Goal: Task Accomplishment & Management: Use online tool/utility

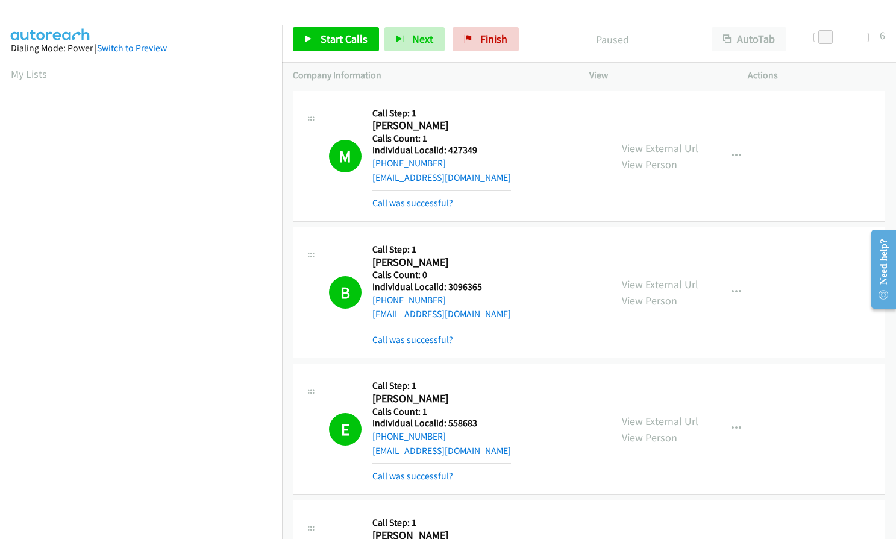
scroll to position [112, 0]
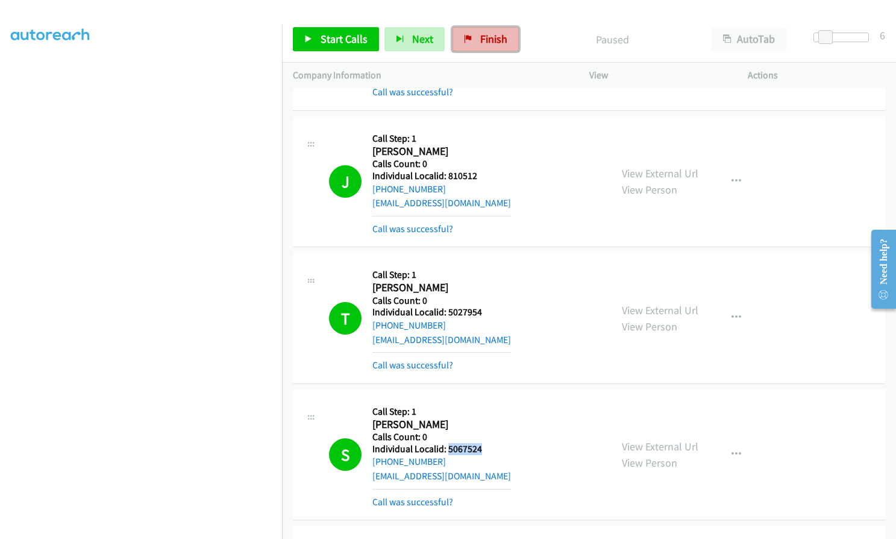
drag, startPoint x: 485, startPoint y: 37, endPoint x: 502, endPoint y: 37, distance: 17.5
click at [485, 37] on span "Finish" at bounding box center [493, 39] width 27 height 14
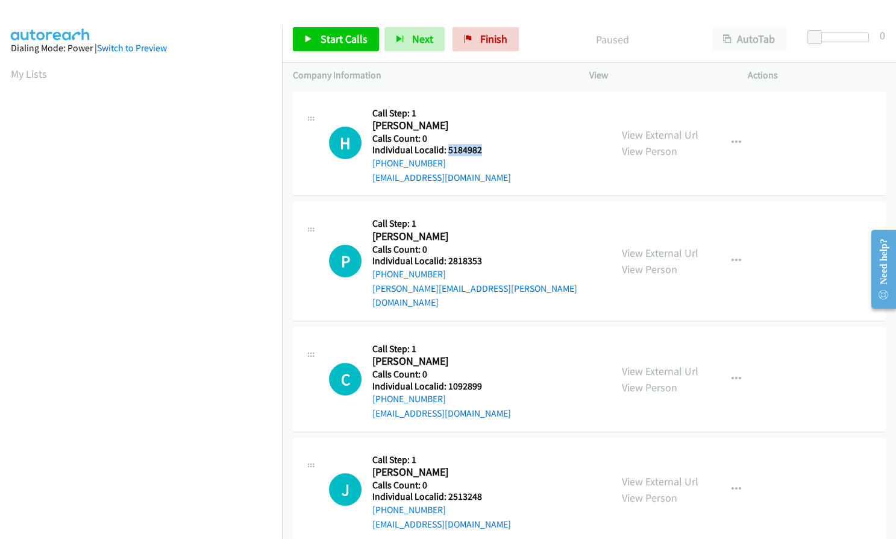
drag, startPoint x: 448, startPoint y: 146, endPoint x: 483, endPoint y: 148, distance: 35.0
click at [483, 148] on h5 "Individual Localid: 5184982" at bounding box center [442, 150] width 139 height 12
drag, startPoint x: 450, startPoint y: 259, endPoint x: 481, endPoint y: 259, distance: 30.7
click at [481, 259] on h5 "Individual Localid: 2818353" at bounding box center [487, 261] width 228 height 12
click at [456, 241] on h2 "[PERSON_NAME]" at bounding box center [436, 237] width 127 height 14
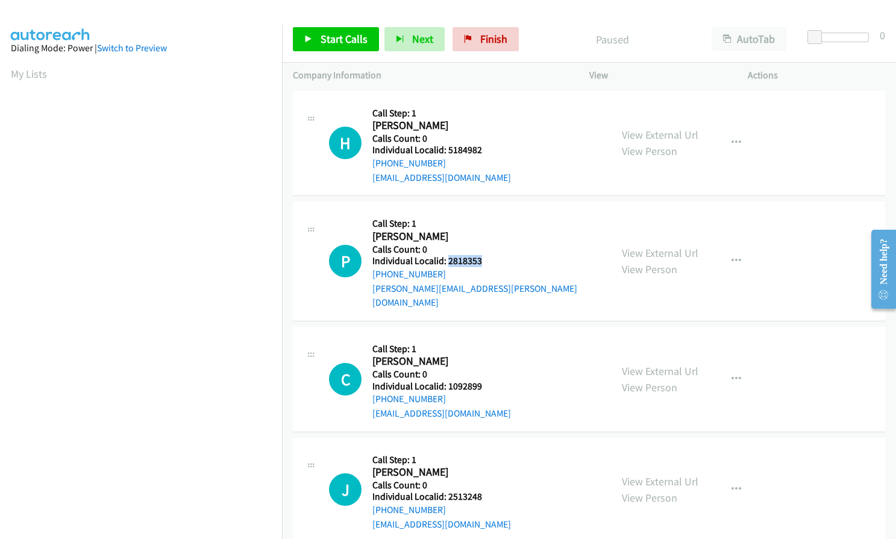
drag, startPoint x: 447, startPoint y: 259, endPoint x: 486, endPoint y: 259, distance: 38.6
click at [486, 259] on h5 "Individual Localid: 2818353" at bounding box center [487, 261] width 228 height 12
copy h5 "2818353"
drag, startPoint x: 447, startPoint y: 371, endPoint x: 488, endPoint y: 369, distance: 41.0
click at [488, 380] on h5 "Individual Localid: 1092899" at bounding box center [442, 386] width 139 height 12
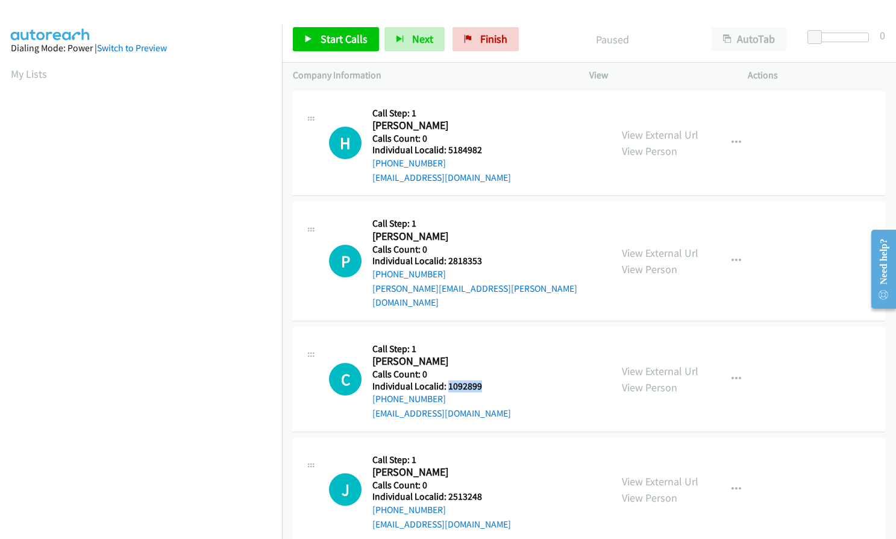
copy h5 "1092899"
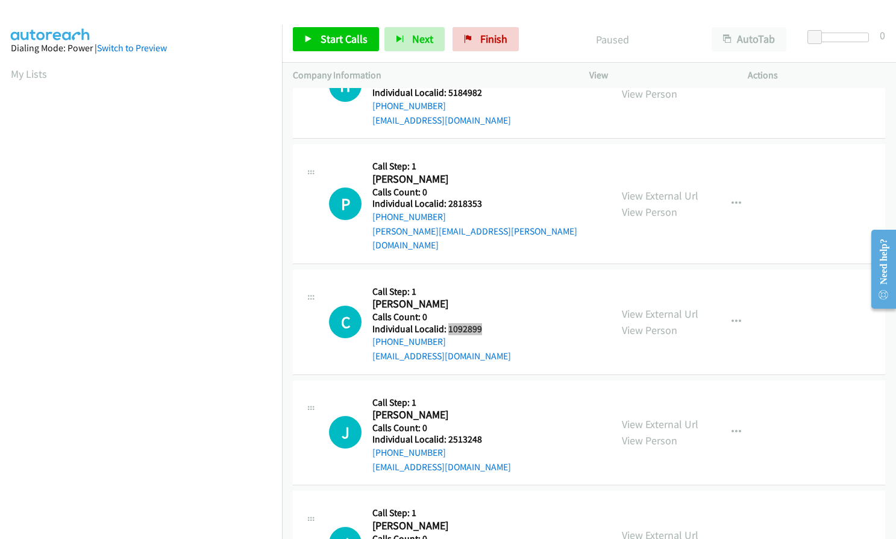
scroll to position [60, 0]
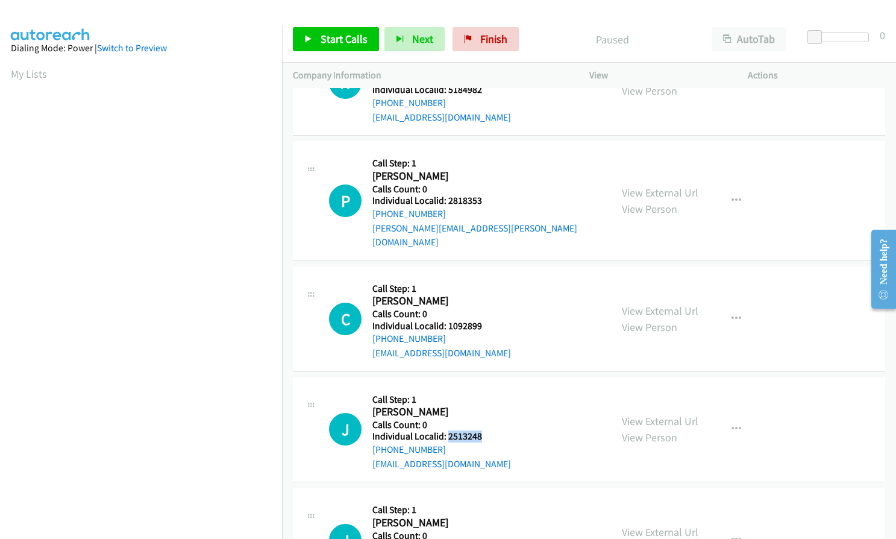
drag, startPoint x: 447, startPoint y: 421, endPoint x: 483, endPoint y: 420, distance: 36.2
click at [483, 430] on h5 "Individual Localid: 2513248" at bounding box center [442, 436] width 139 height 12
copy h5 "2513248"
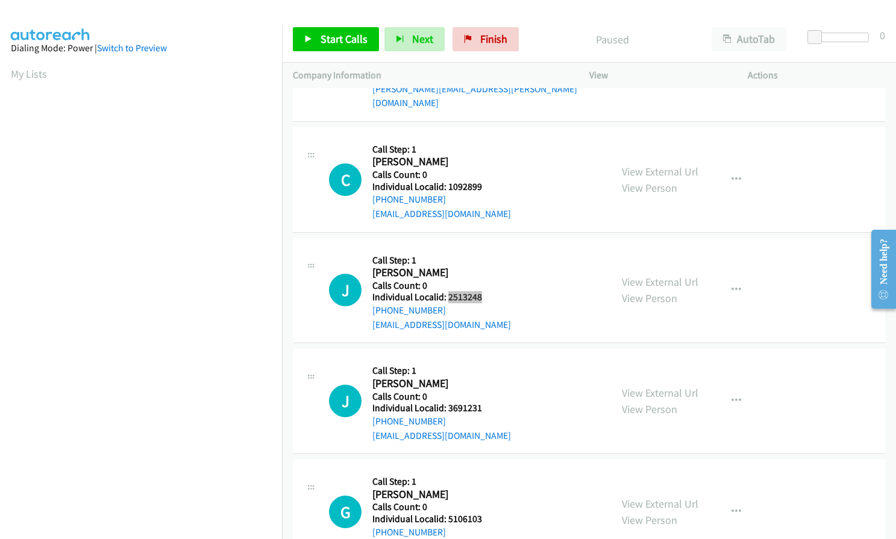
scroll to position [226, 0]
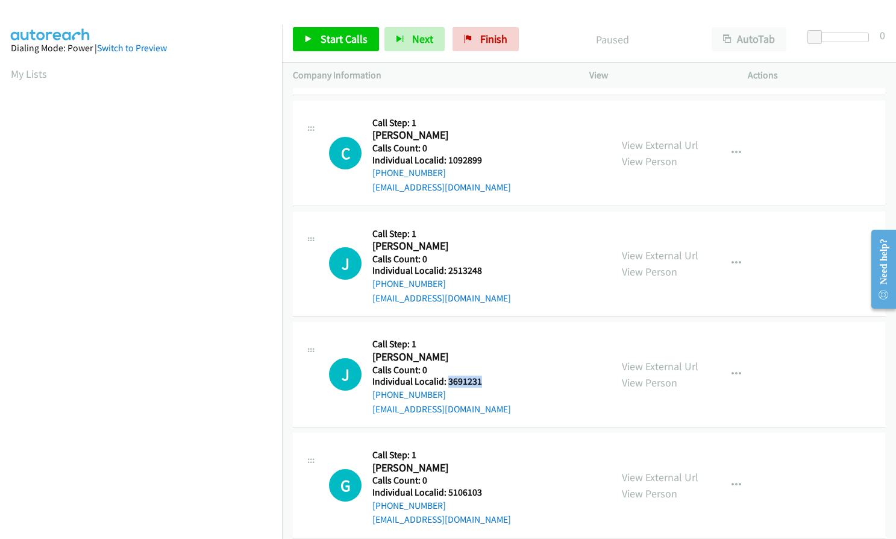
drag, startPoint x: 447, startPoint y: 367, endPoint x: 481, endPoint y: 368, distance: 33.8
click at [481, 376] on h5 "Individual Localid: 3691231" at bounding box center [442, 382] width 139 height 12
copy h5 "3691231"
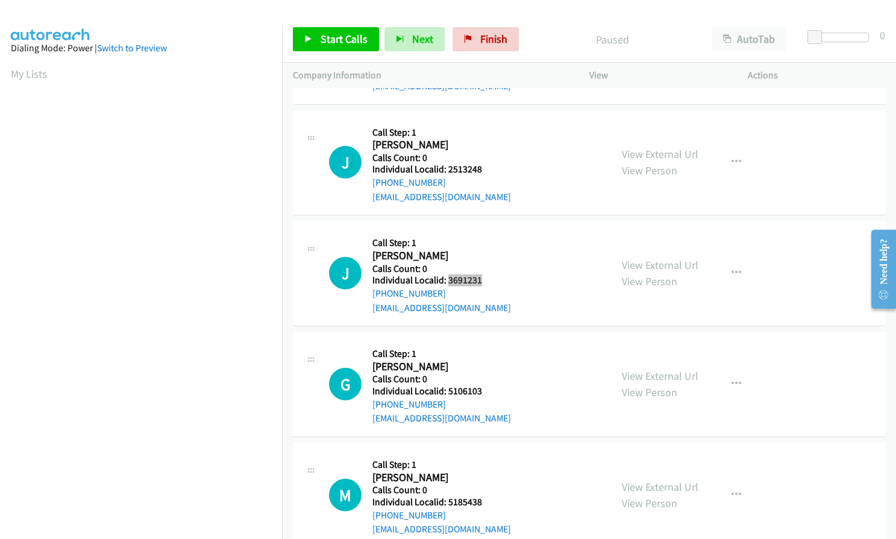
scroll to position [392, 0]
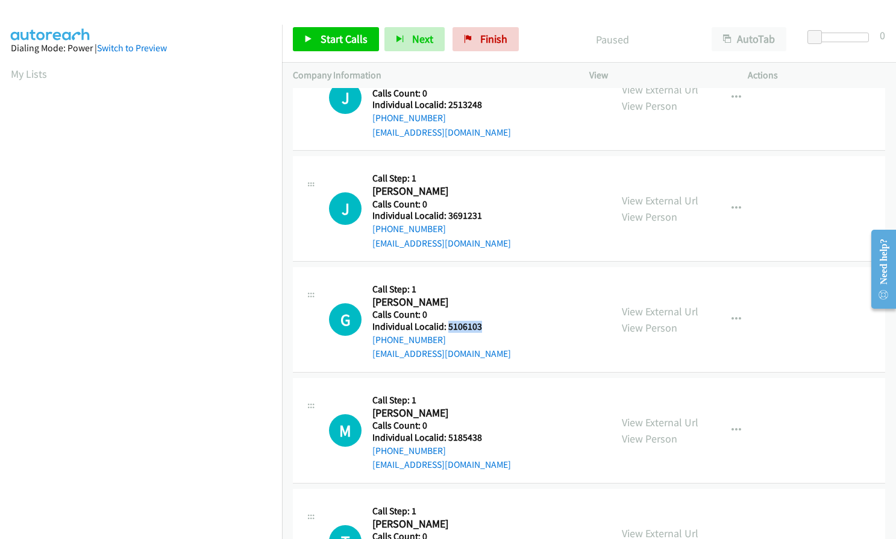
drag, startPoint x: 447, startPoint y: 313, endPoint x: 482, endPoint y: 310, distance: 34.5
click at [482, 321] on h5 "Individual Localid: 5106103" at bounding box center [442, 327] width 139 height 12
copy h5 "5106103"
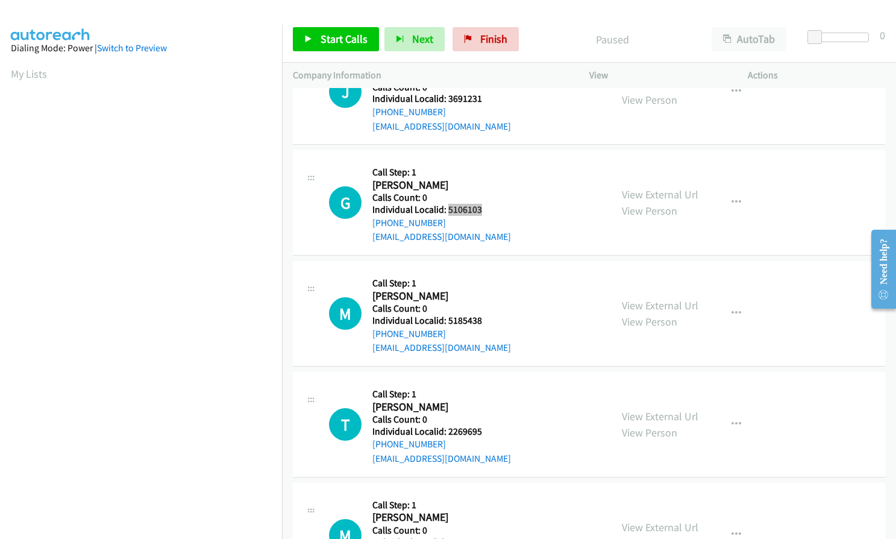
scroll to position [558, 0]
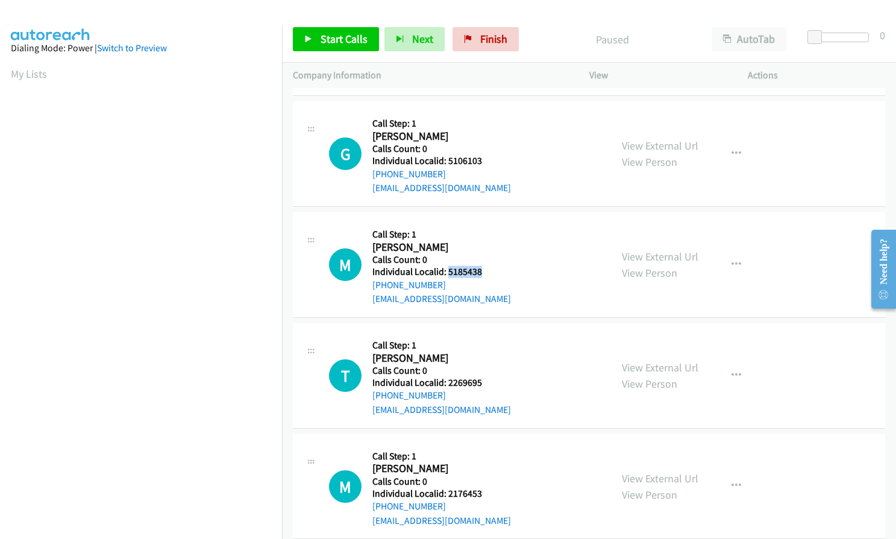
drag, startPoint x: 447, startPoint y: 257, endPoint x: 480, endPoint y: 257, distance: 32.6
click at [480, 266] on h5 "Individual Localid: 5185438" at bounding box center [442, 272] width 139 height 12
copy h5 "5185438"
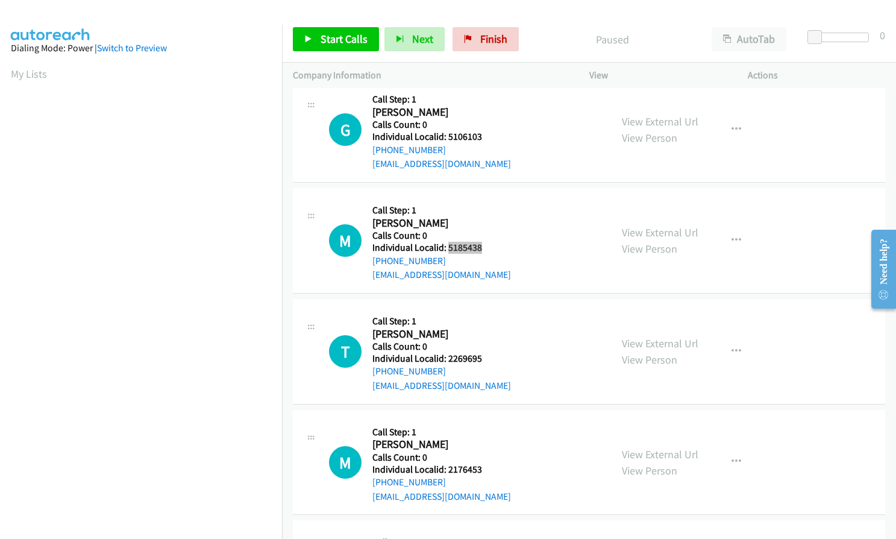
scroll to position [723, 0]
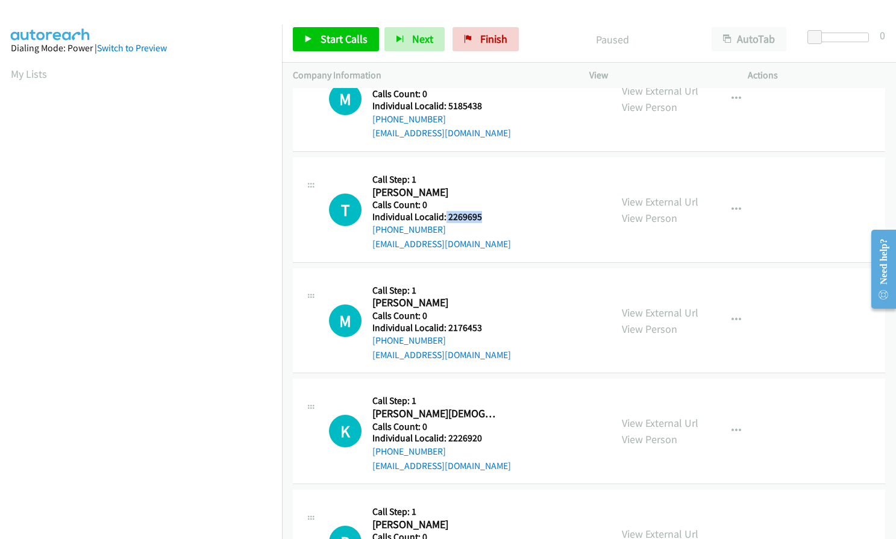
drag, startPoint x: 445, startPoint y: 204, endPoint x: 482, endPoint y: 203, distance: 36.8
click at [482, 211] on h5 "Individual Localid: 2269695" at bounding box center [442, 217] width 139 height 12
copy h5 "2269695"
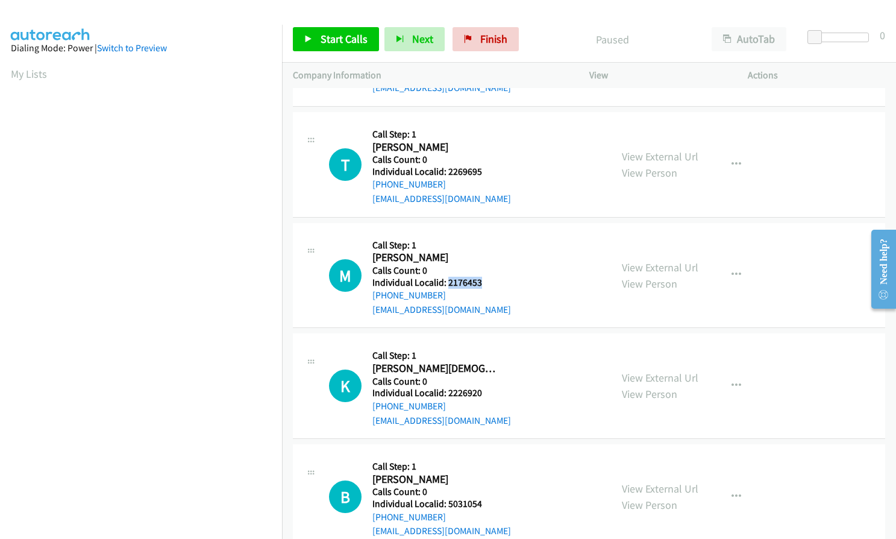
drag, startPoint x: 446, startPoint y: 267, endPoint x: 483, endPoint y: 266, distance: 36.8
click at [483, 277] on h5 "Individual Localid: 2176453" at bounding box center [442, 283] width 139 height 12
copy h5 "2176453"
drag, startPoint x: 447, startPoint y: 380, endPoint x: 486, endPoint y: 378, distance: 39.3
click at [486, 387] on h5 "Individual Localid: 2226920" at bounding box center [442, 393] width 139 height 12
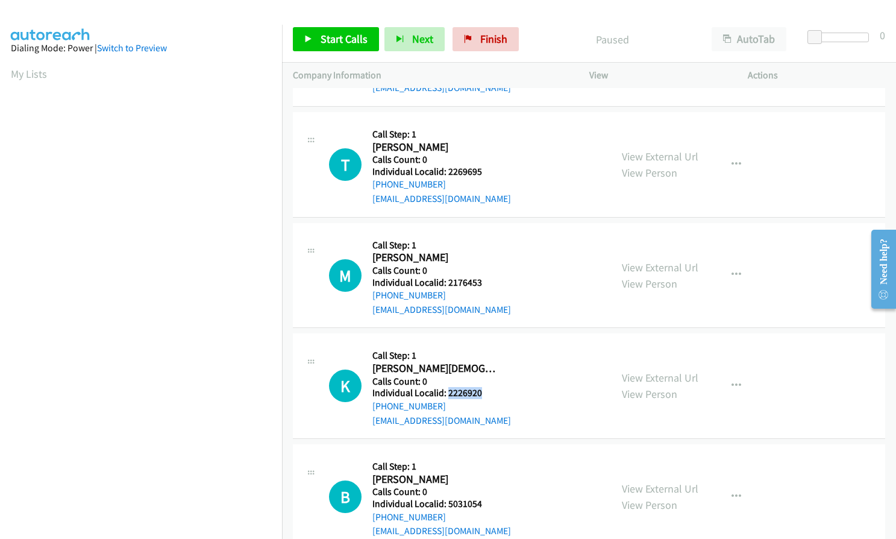
copy h5 "2226920"
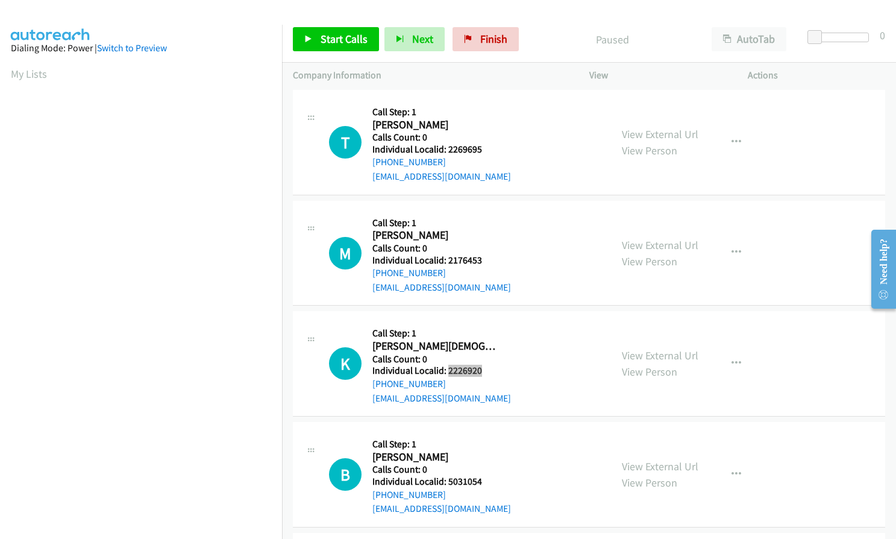
scroll to position [889, 0]
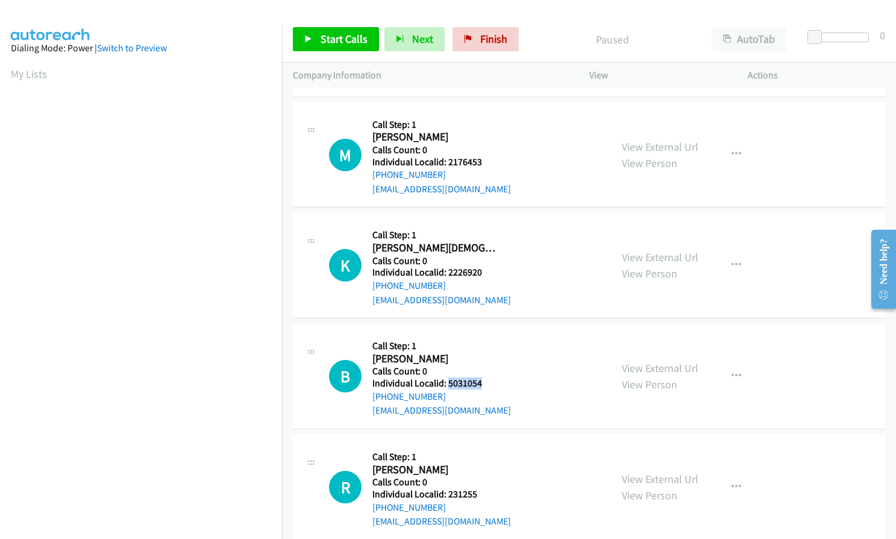
drag, startPoint x: 450, startPoint y: 369, endPoint x: 482, endPoint y: 369, distance: 32.0
click at [482, 377] on h5 "Individual Localid: 5031054" at bounding box center [442, 383] width 139 height 12
copy h5 "5031054"
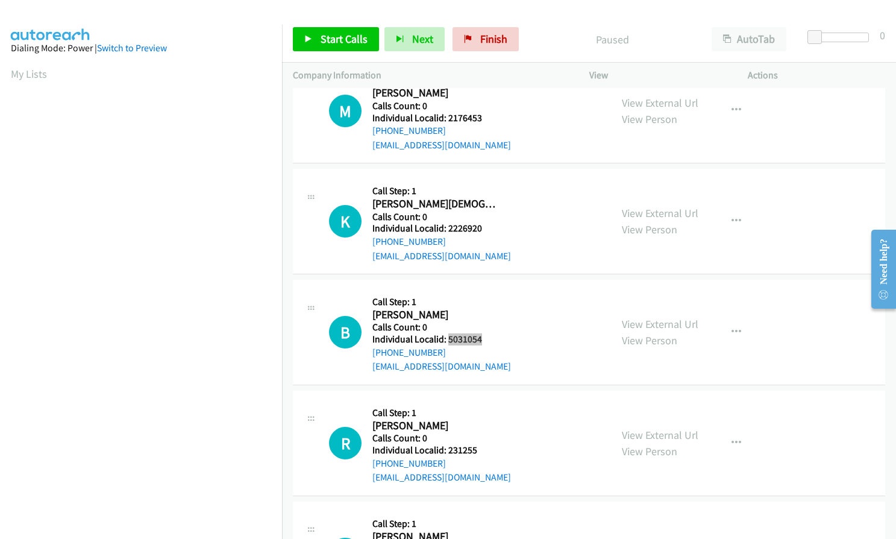
scroll to position [934, 0]
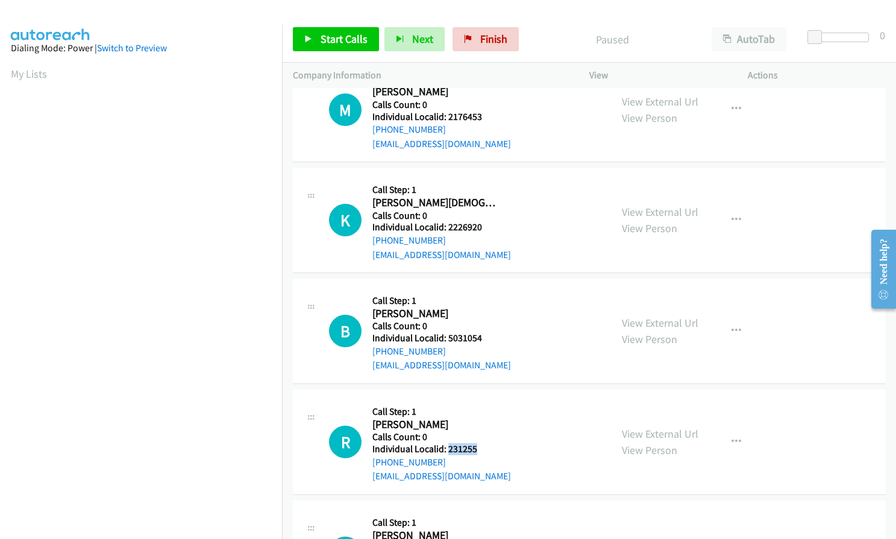
drag, startPoint x: 448, startPoint y: 433, endPoint x: 464, endPoint y: 438, distance: 16.6
click at [485, 443] on h5 "Individual Localid: 231255" at bounding box center [442, 449] width 139 height 12
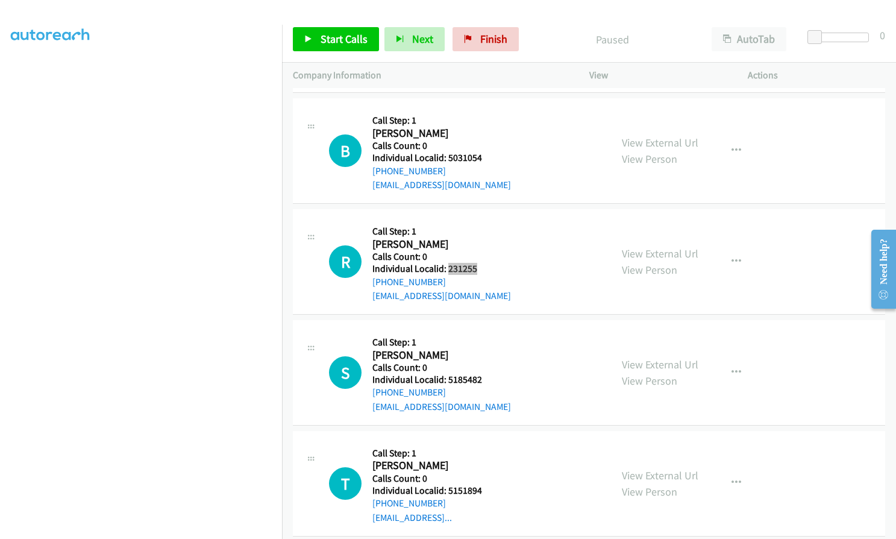
scroll to position [1115, 0]
drag, startPoint x: 446, startPoint y: 363, endPoint x: 485, endPoint y: 368, distance: 39.0
click at [485, 373] on h5 "Individual Localid: 5185482" at bounding box center [442, 379] width 139 height 12
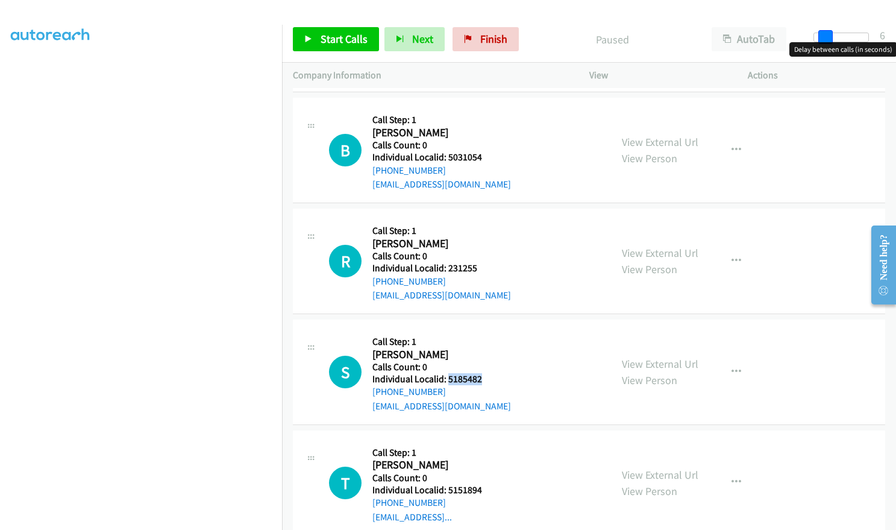
drag, startPoint x: 816, startPoint y: 34, endPoint x: 827, endPoint y: 33, distance: 10.9
click at [827, 33] on span at bounding box center [826, 37] width 14 height 14
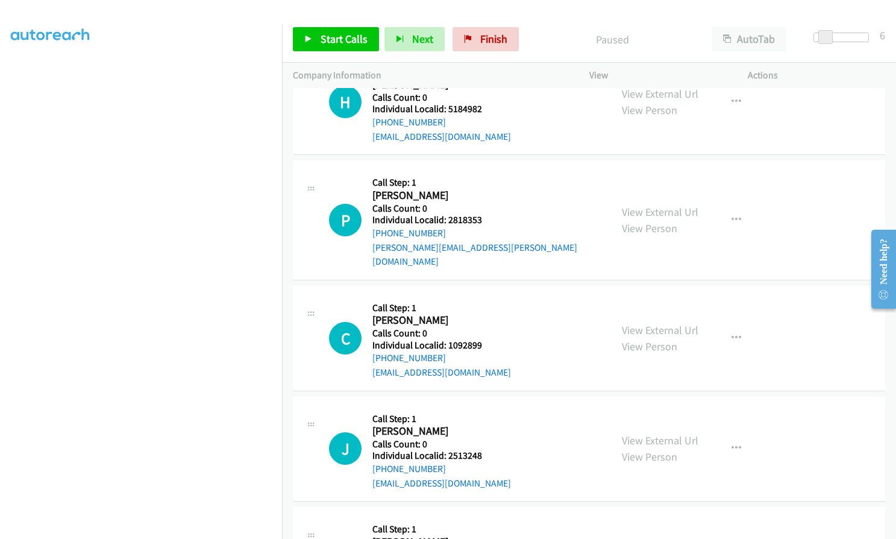
scroll to position [0, 0]
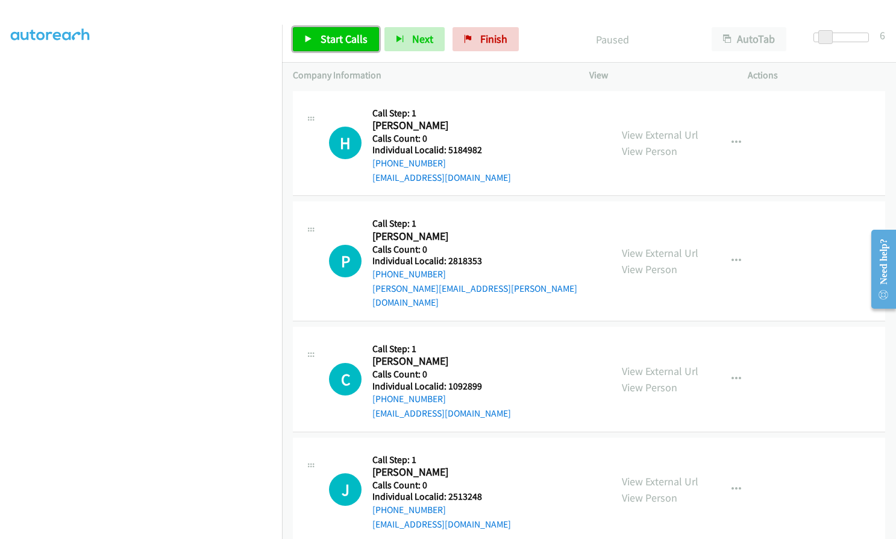
click at [341, 37] on span "Start Calls" at bounding box center [344, 39] width 47 height 14
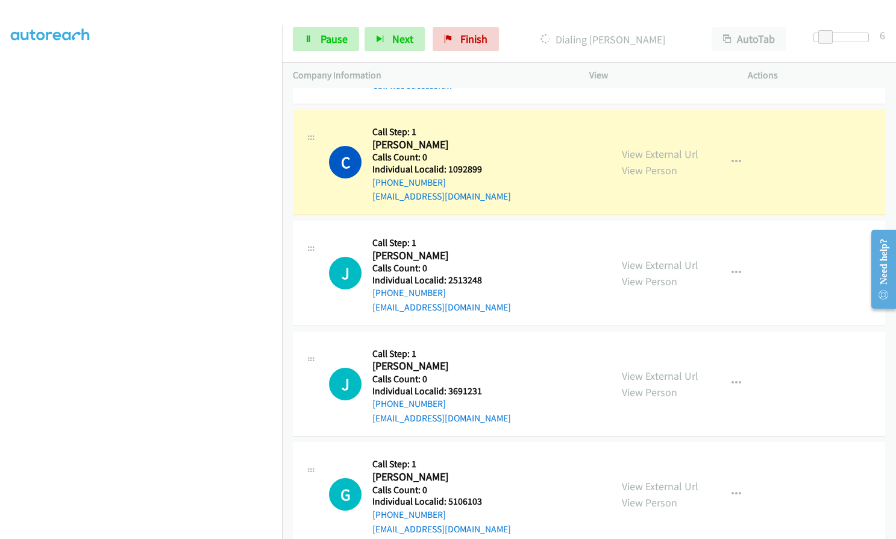
scroll to position [271, 0]
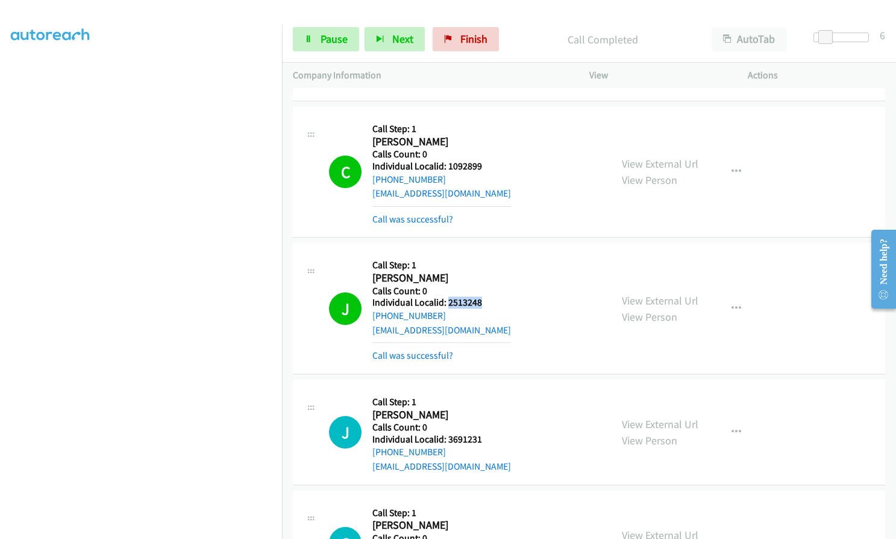
drag, startPoint x: 446, startPoint y: 291, endPoint x: 479, endPoint y: 288, distance: 33.3
click at [479, 297] on h5 "Individual Localid: 2513248" at bounding box center [442, 303] width 139 height 12
click at [453, 172] on div "[PHONE_NUMBER]" at bounding box center [442, 179] width 139 height 14
drag, startPoint x: 448, startPoint y: 153, endPoint x: 488, endPoint y: 150, distance: 39.9
click at [488, 160] on h5 "Individual Localid: 1092899" at bounding box center [442, 166] width 139 height 12
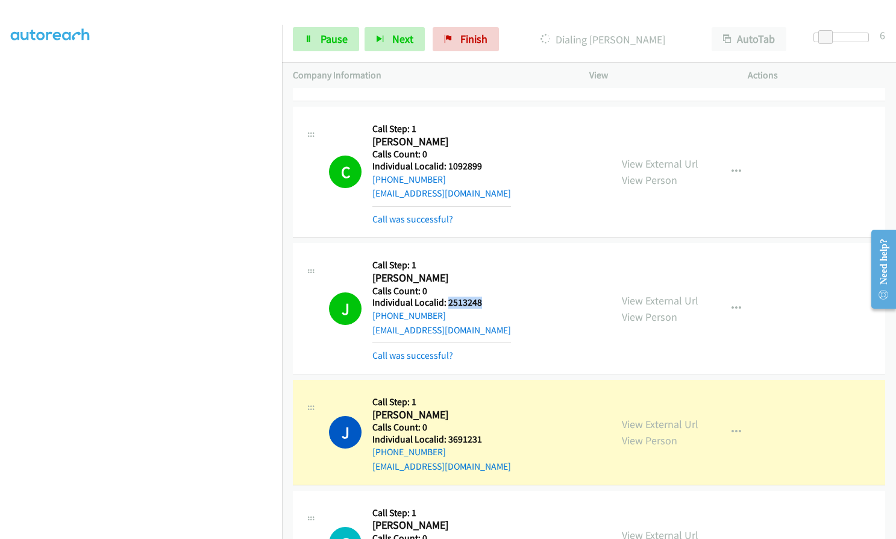
drag, startPoint x: 447, startPoint y: 290, endPoint x: 486, endPoint y: 289, distance: 39.8
click at [486, 297] on h5 "Individual Localid: 2513248" at bounding box center [442, 303] width 139 height 12
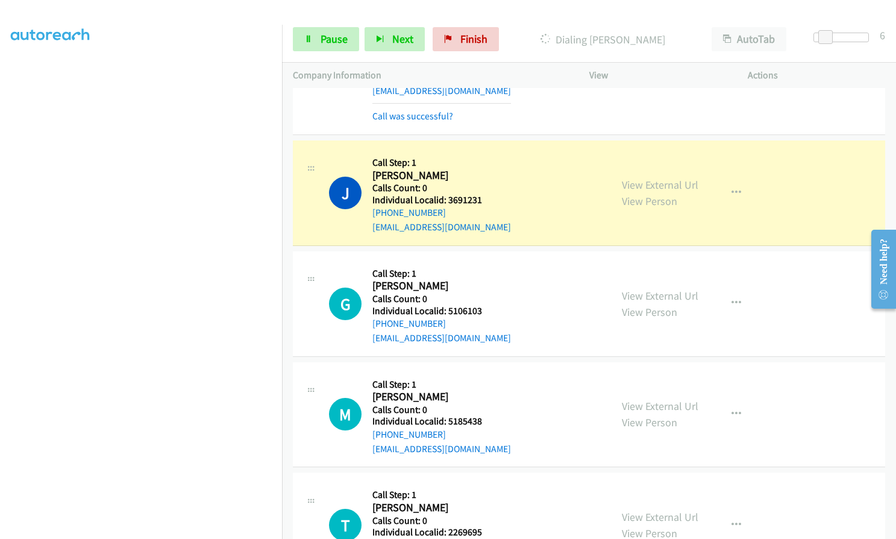
scroll to position [542, 0]
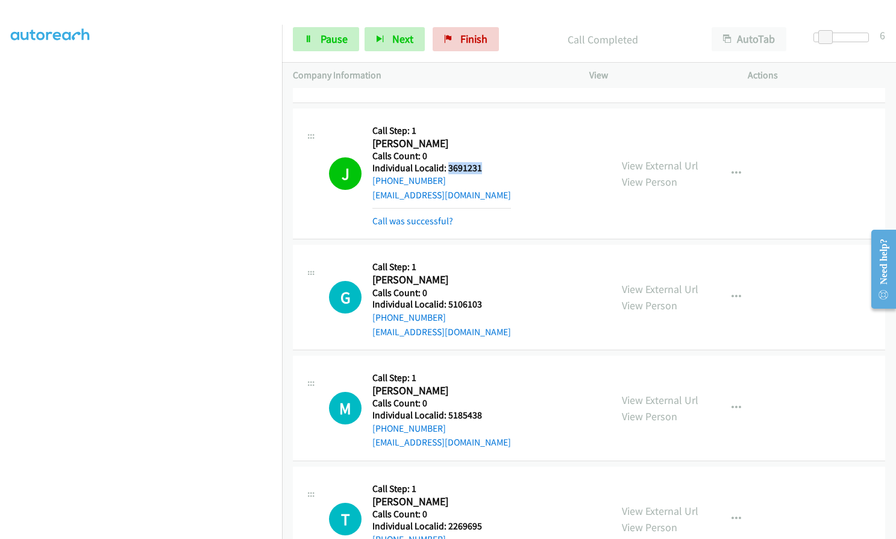
drag, startPoint x: 446, startPoint y: 153, endPoint x: 482, endPoint y: 151, distance: 35.6
click at [482, 162] on h5 "Individual Localid: 3691231" at bounding box center [442, 168] width 139 height 12
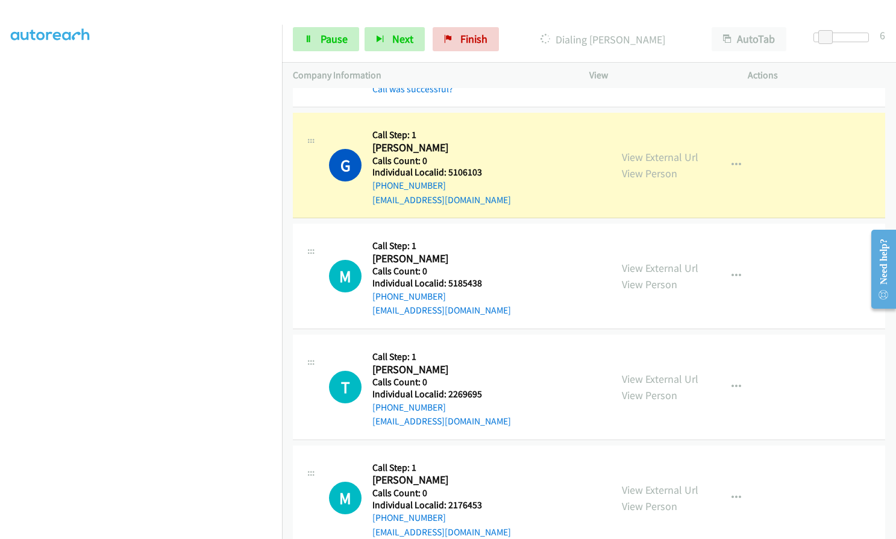
scroll to position [678, 0]
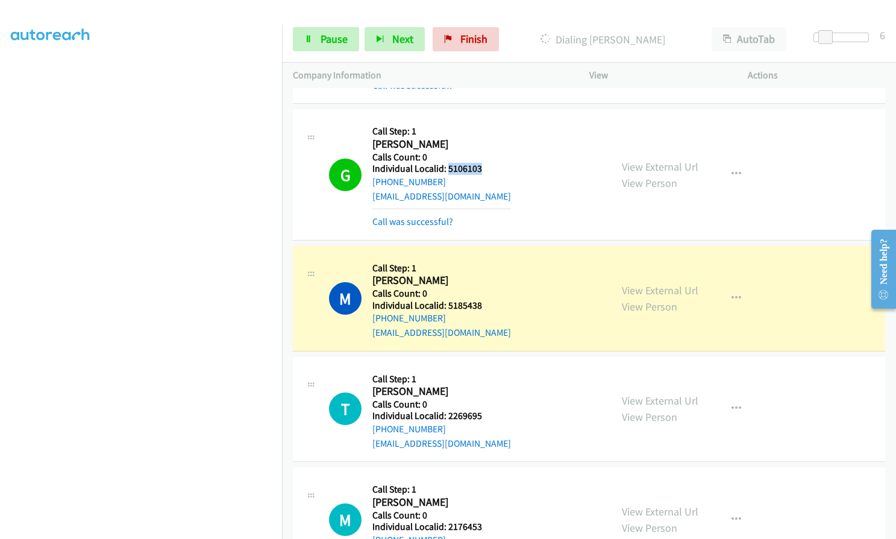
drag, startPoint x: 448, startPoint y: 158, endPoint x: 482, endPoint y: 157, distance: 34.4
click at [483, 163] on h5 "Individual Localid: 5106103" at bounding box center [442, 169] width 139 height 12
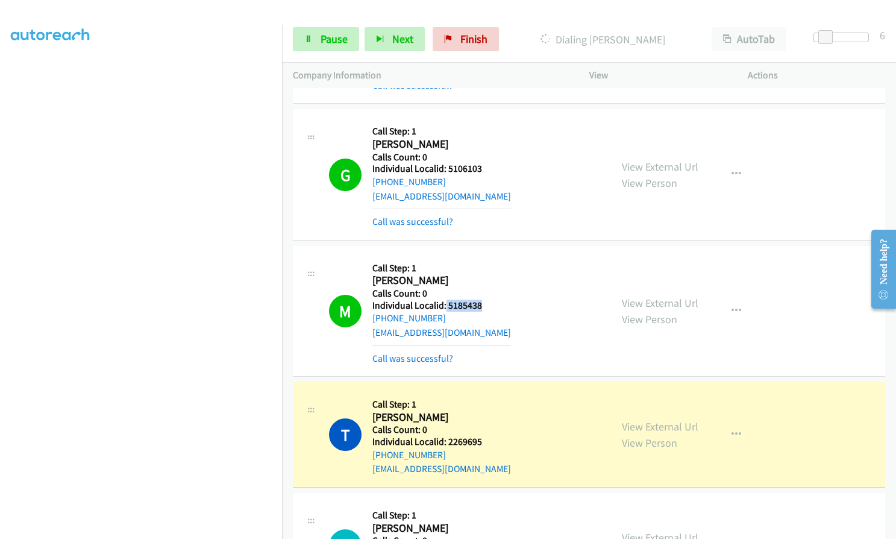
drag, startPoint x: 447, startPoint y: 292, endPoint x: 484, endPoint y: 292, distance: 37.4
click at [489, 300] on h5 "Individual Localid: 5185438" at bounding box center [442, 306] width 139 height 12
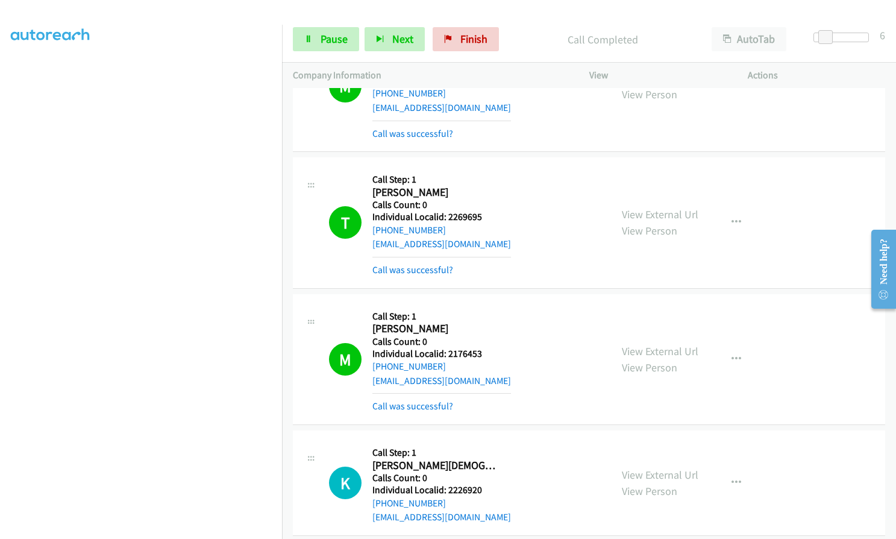
scroll to position [904, 0]
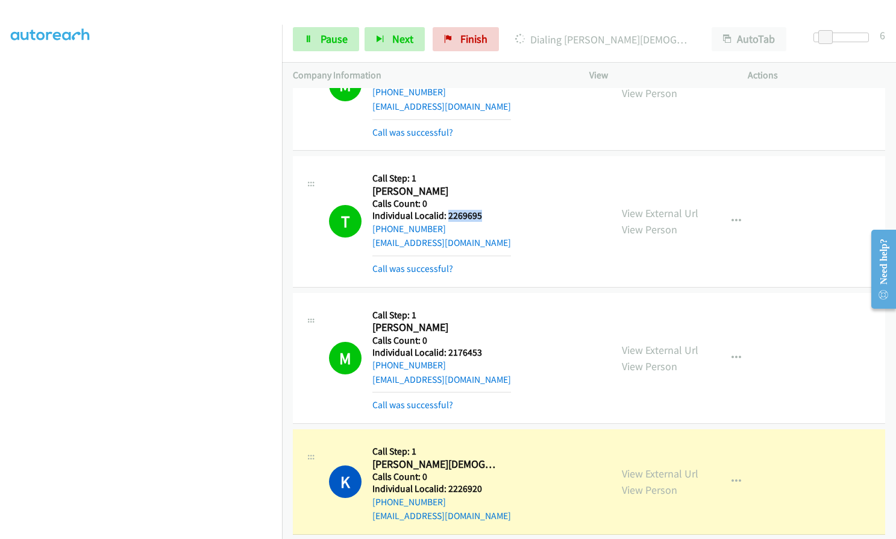
drag, startPoint x: 446, startPoint y: 200, endPoint x: 478, endPoint y: 200, distance: 32.0
click at [478, 210] on h5 "Individual Localid: 2269695" at bounding box center [442, 216] width 139 height 12
drag, startPoint x: 445, startPoint y: 338, endPoint x: 483, endPoint y: 337, distance: 37.4
click at [483, 347] on h5 "Individual Localid: 2176453" at bounding box center [442, 353] width 139 height 12
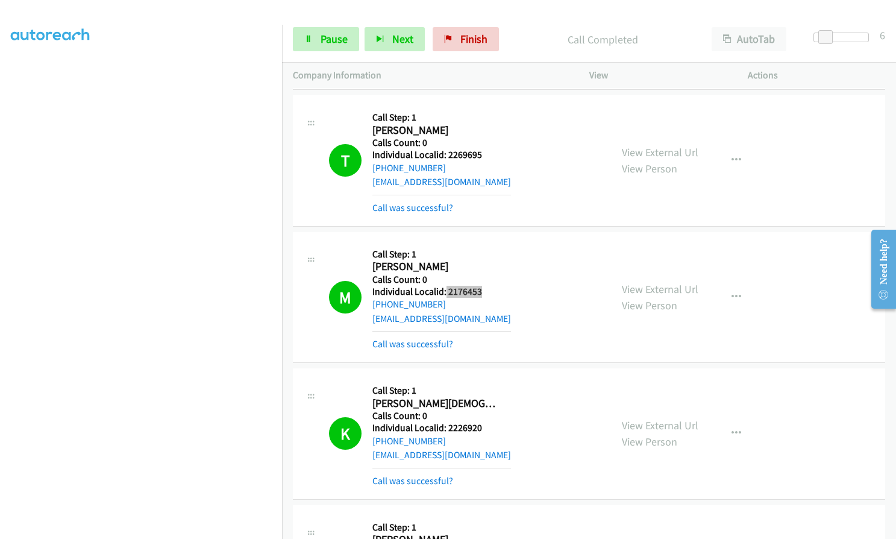
scroll to position [1190, 0]
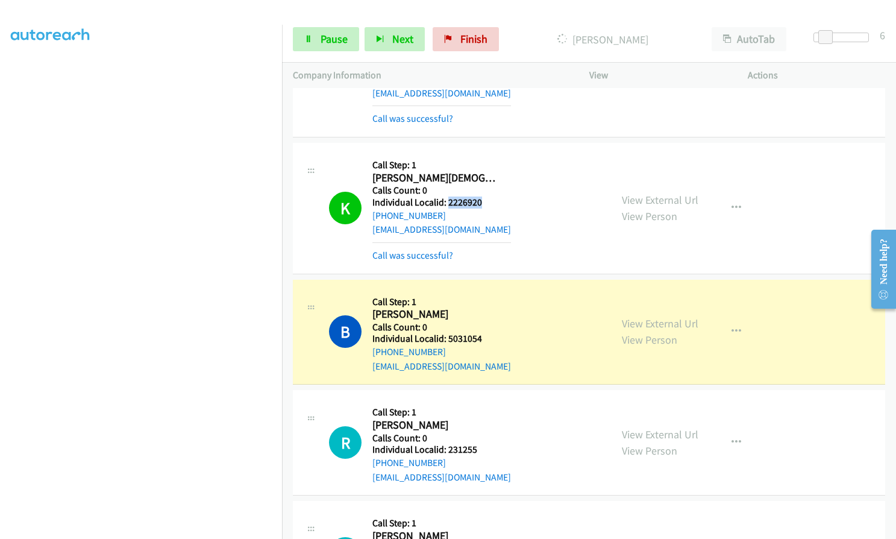
drag, startPoint x: 447, startPoint y: 186, endPoint x: 485, endPoint y: 185, distance: 38.0
click at [485, 197] on h5 "Individual Localid: 2226920" at bounding box center [442, 203] width 139 height 12
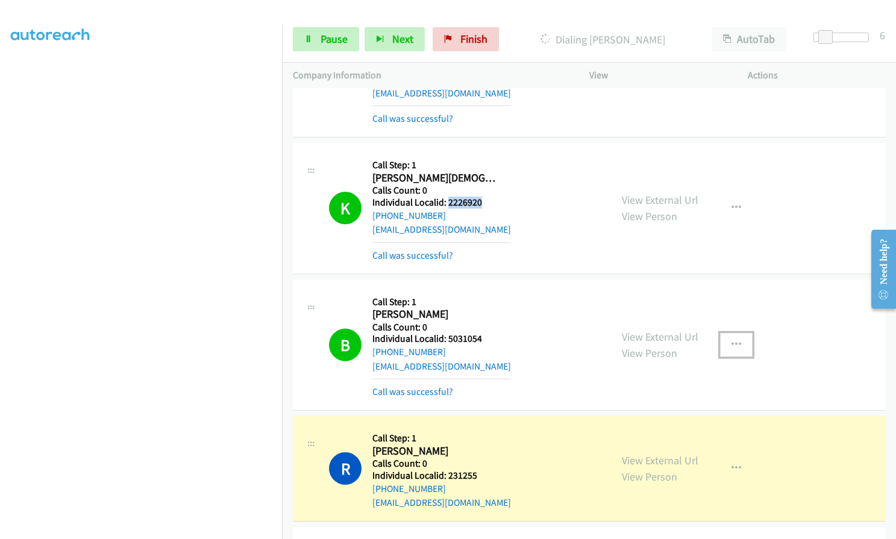
click at [732, 340] on icon "button" at bounding box center [737, 345] width 10 height 10
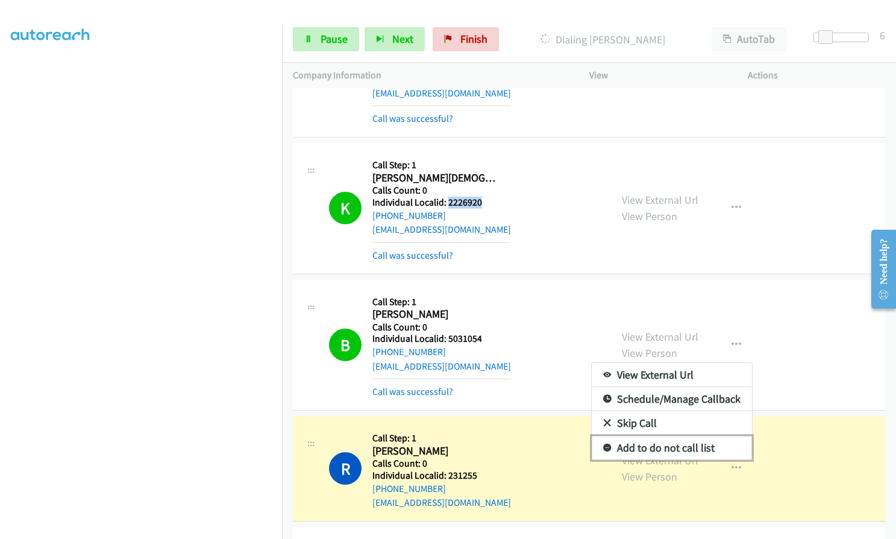
click at [603, 444] on icon at bounding box center [607, 448] width 8 height 8
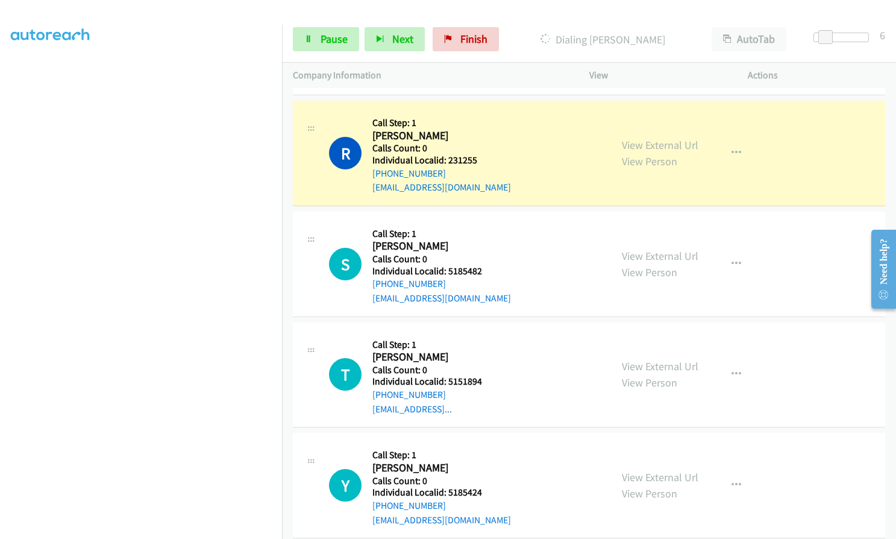
scroll to position [1522, 0]
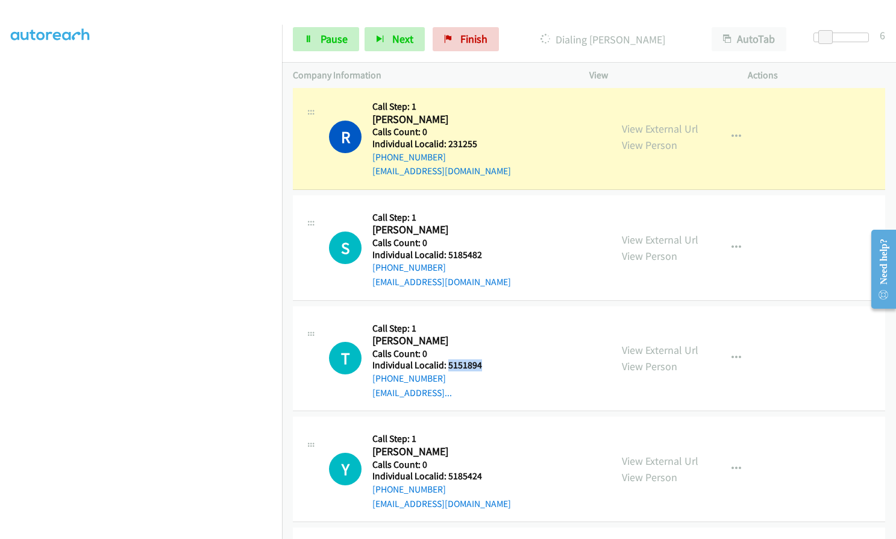
drag, startPoint x: 447, startPoint y: 353, endPoint x: 491, endPoint y: 350, distance: 44.7
click at [491, 359] on h5 "Individual Localid: 5151894" at bounding box center [436, 365] width 127 height 12
drag, startPoint x: 450, startPoint y: 463, endPoint x: 478, endPoint y: 462, distance: 27.7
click at [487, 470] on h5 "Individual Localid: 5185424" at bounding box center [442, 476] width 139 height 12
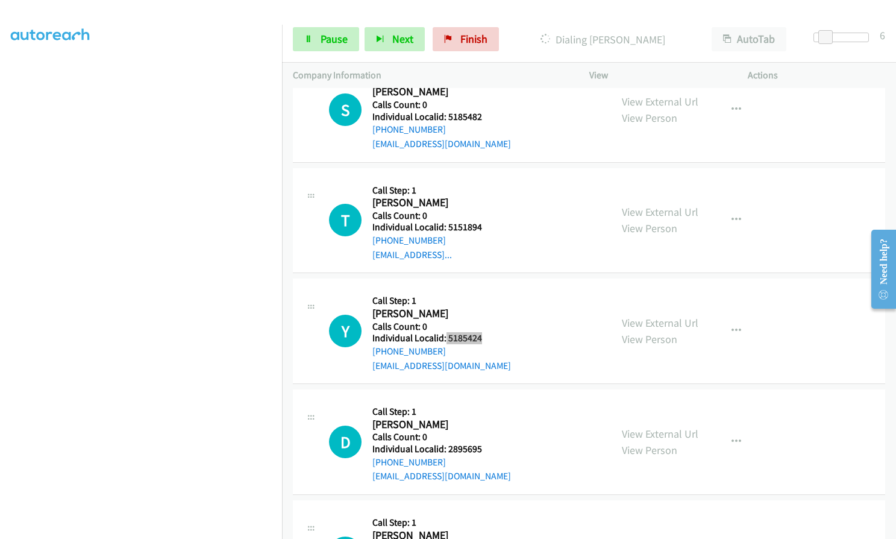
scroll to position [1703, 0]
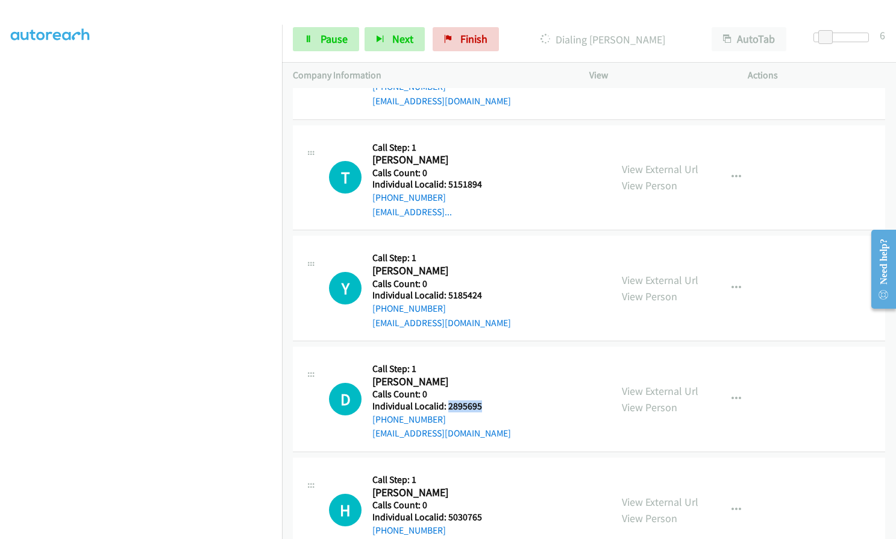
drag, startPoint x: 448, startPoint y: 392, endPoint x: 486, endPoint y: 388, distance: 37.7
click at [486, 400] on h5 "Individual Localid: 2895695" at bounding box center [442, 406] width 139 height 12
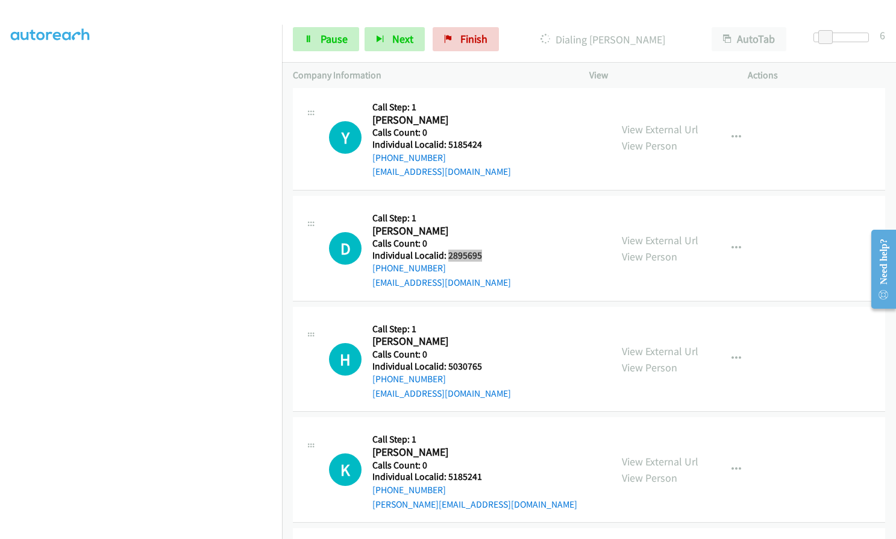
scroll to position [112, 0]
drag, startPoint x: 454, startPoint y: 354, endPoint x: 483, endPoint y: 353, distance: 28.3
click at [483, 360] on h5 "Individual Localid: 5030765" at bounding box center [442, 366] width 139 height 12
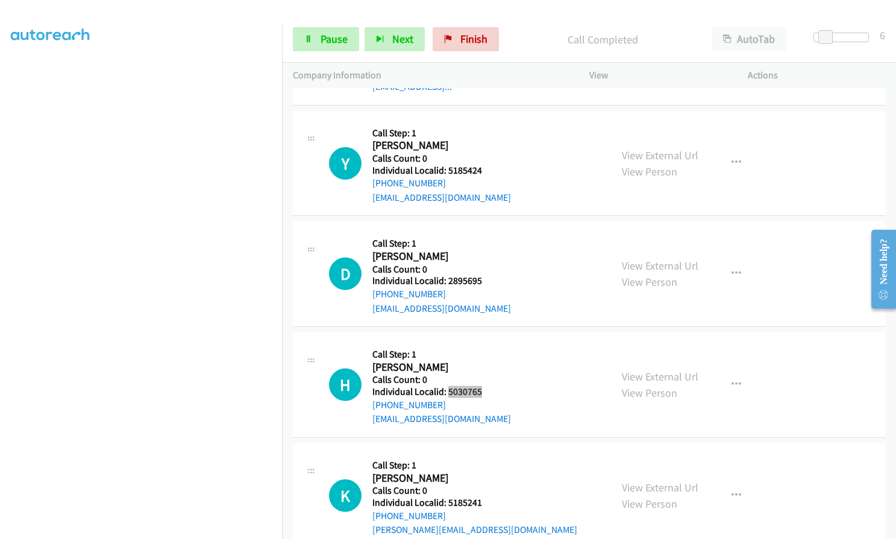
scroll to position [1905, 0]
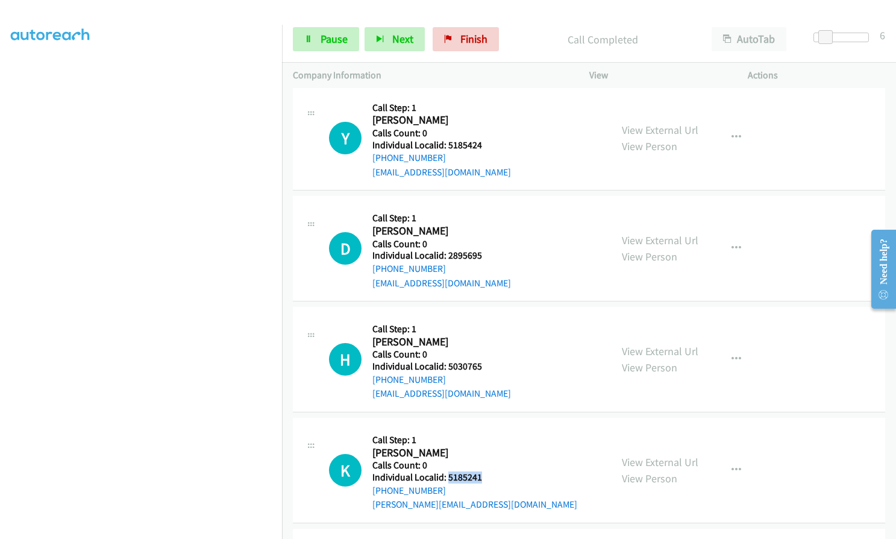
drag, startPoint x: 453, startPoint y: 462, endPoint x: 485, endPoint y: 462, distance: 32.0
click at [485, 471] on h5 "Individual Localid: 5185241" at bounding box center [475, 477] width 205 height 12
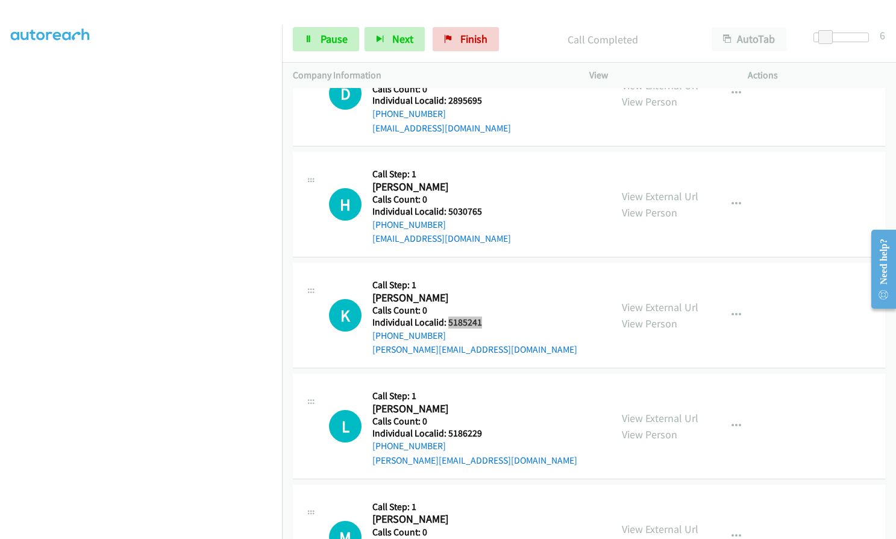
scroll to position [2101, 0]
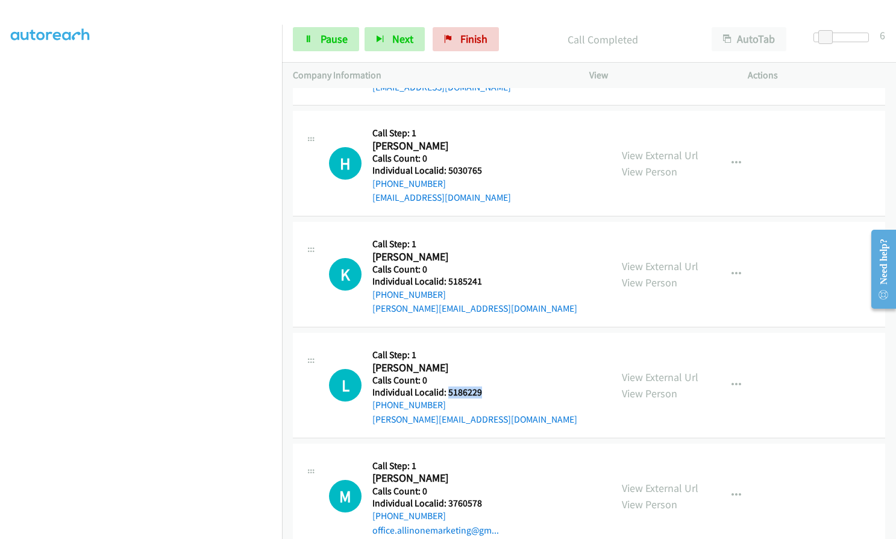
drag, startPoint x: 448, startPoint y: 378, endPoint x: 482, endPoint y: 375, distance: 33.9
click at [490, 386] on h5 "Individual Localid: 5186229" at bounding box center [475, 392] width 205 height 12
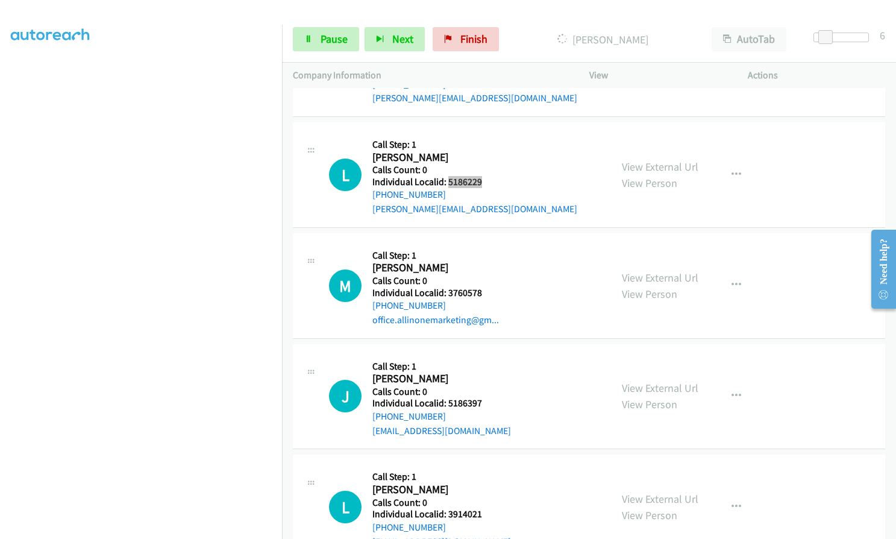
scroll to position [2312, 0]
drag, startPoint x: 445, startPoint y: 279, endPoint x: 486, endPoint y: 277, distance: 40.4
click at [486, 286] on h5 "Individual Localid: 3760578" at bounding box center [436, 292] width 127 height 12
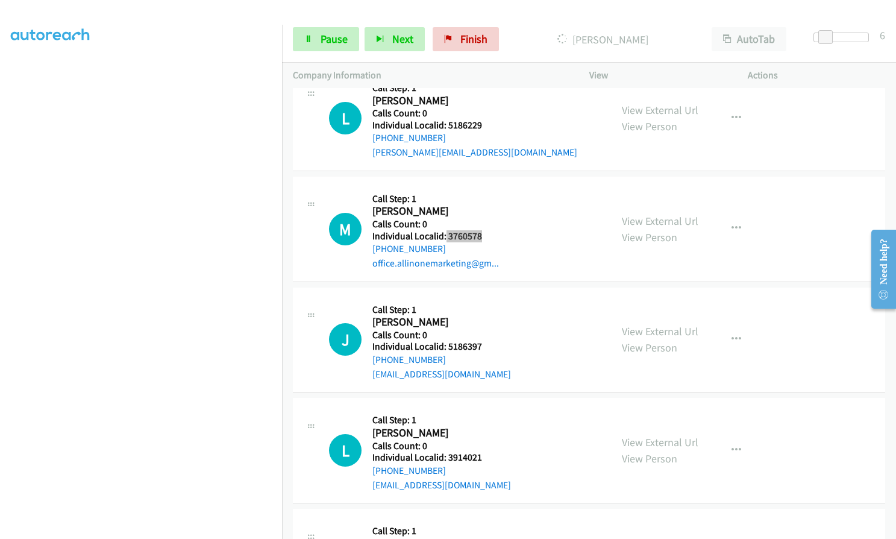
scroll to position [2372, 0]
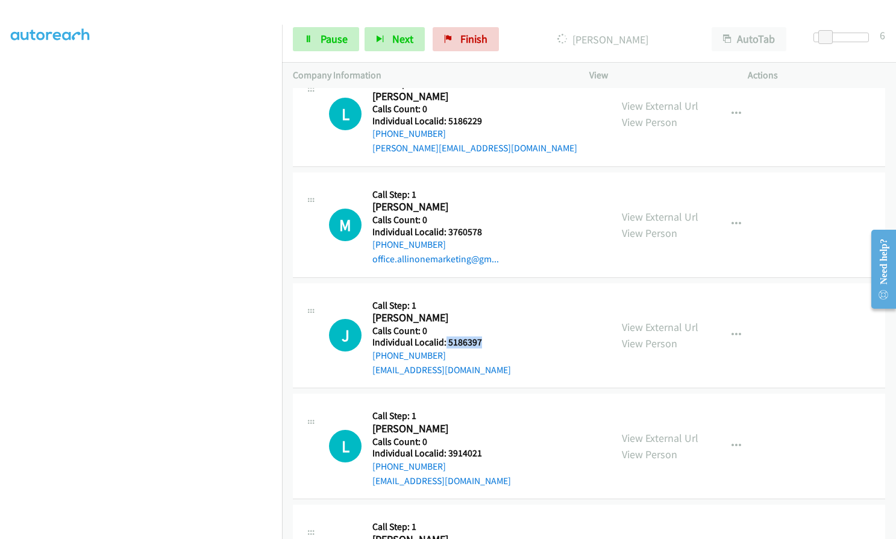
drag, startPoint x: 445, startPoint y: 327, endPoint x: 483, endPoint y: 328, distance: 37.4
click at [483, 336] on h5 "Individual Localid: 5186397" at bounding box center [442, 342] width 139 height 12
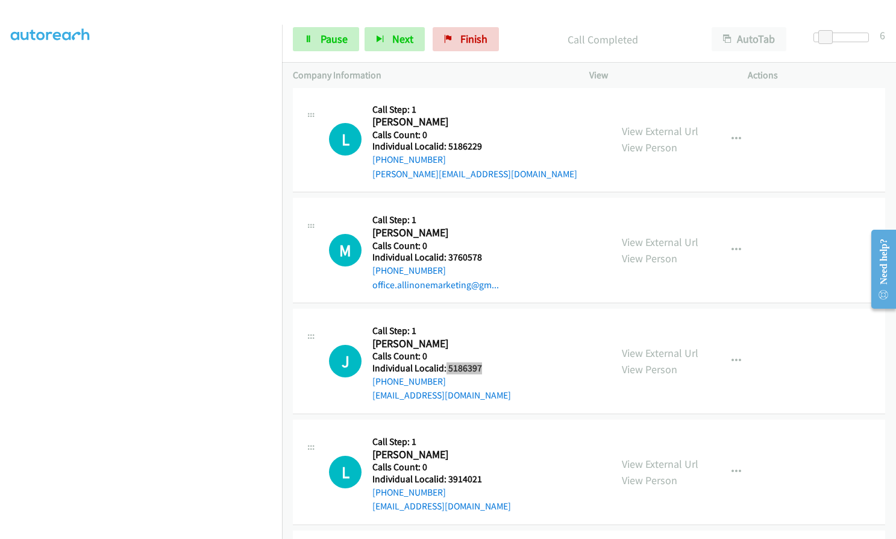
scroll to position [2398, 0]
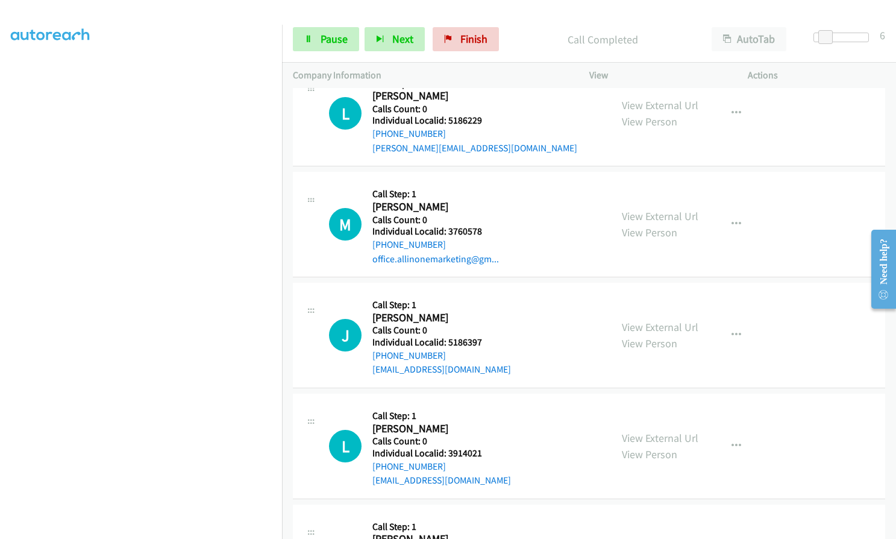
drag, startPoint x: 23, startPoint y: 294, endPoint x: 13, endPoint y: 318, distance: 26.0
click at [9, 318] on aside "Dialing Mode: Power | Switch to Preview My Lists" at bounding box center [141, 246] width 282 height 667
drag, startPoint x: 447, startPoint y: 438, endPoint x: 490, endPoint y: 439, distance: 42.8
click at [490, 447] on h5 "Individual Localid: 3914021" at bounding box center [442, 453] width 139 height 12
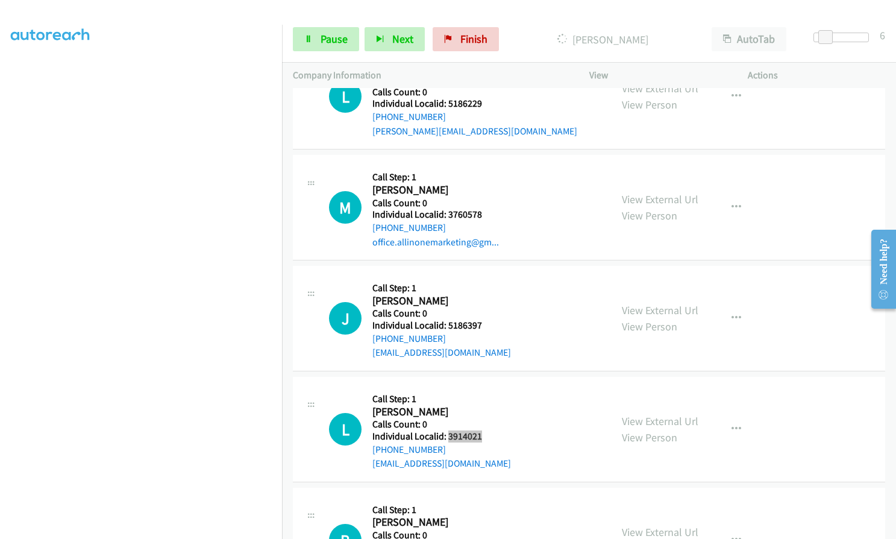
scroll to position [2503, 0]
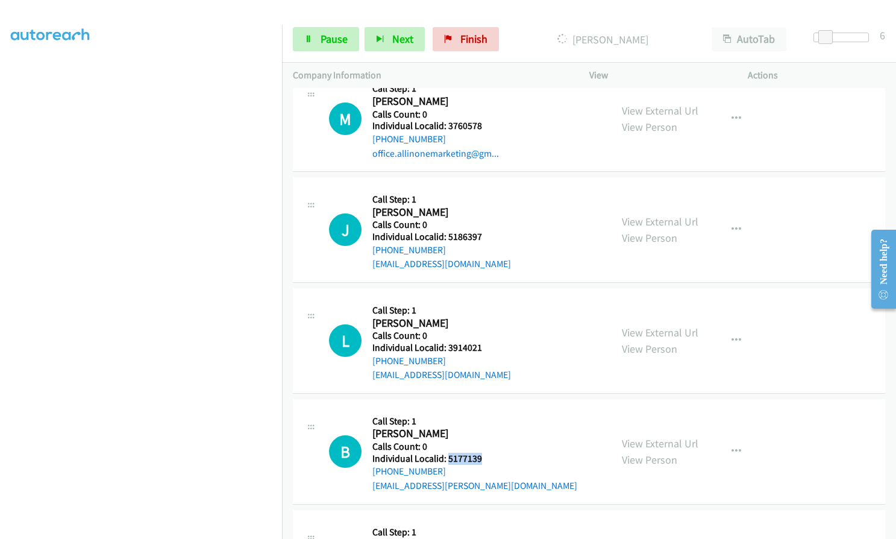
drag, startPoint x: 448, startPoint y: 443, endPoint x: 472, endPoint y: 445, distance: 23.6
click at [487, 453] on h5 "Individual Localid: 5177139" at bounding box center [475, 459] width 205 height 12
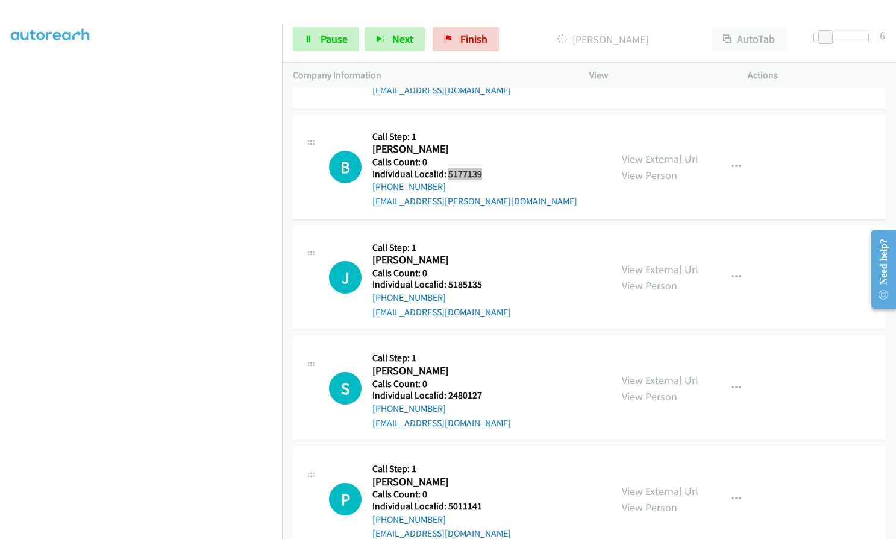
scroll to position [2790, 0]
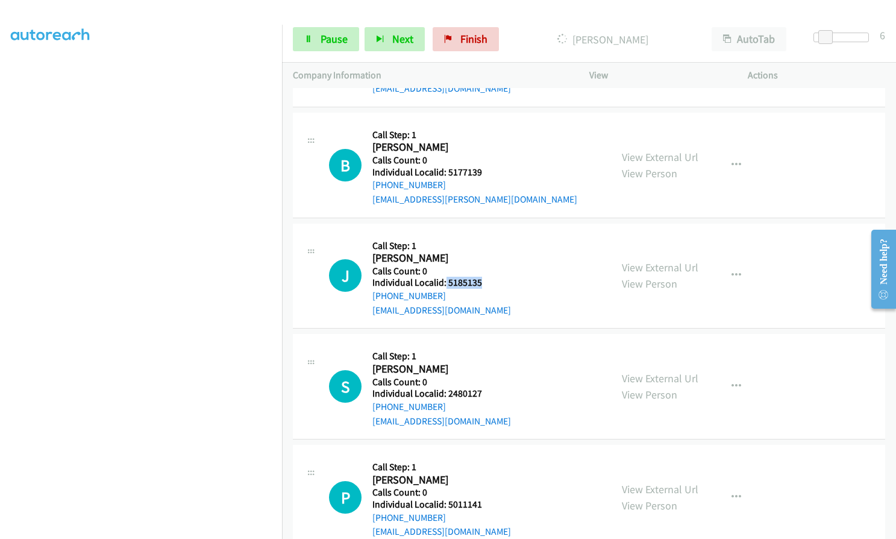
drag, startPoint x: 445, startPoint y: 269, endPoint x: 491, endPoint y: 268, distance: 45.2
click at [491, 277] on h5 "Individual Localid: 5185135" at bounding box center [442, 283] width 139 height 12
drag, startPoint x: 446, startPoint y: 377, endPoint x: 483, endPoint y: 377, distance: 36.8
click at [485, 388] on h5 "Individual Localid: 2480127" at bounding box center [442, 394] width 139 height 12
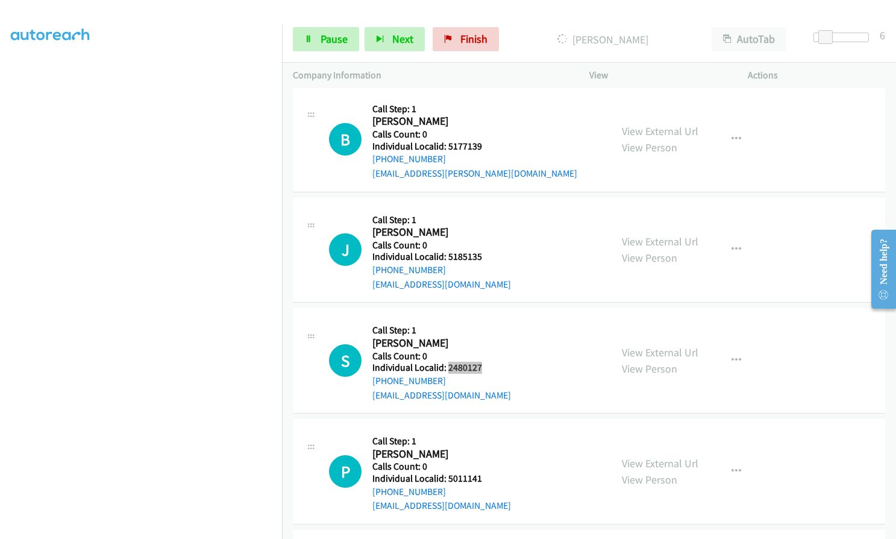
scroll to position [2895, 0]
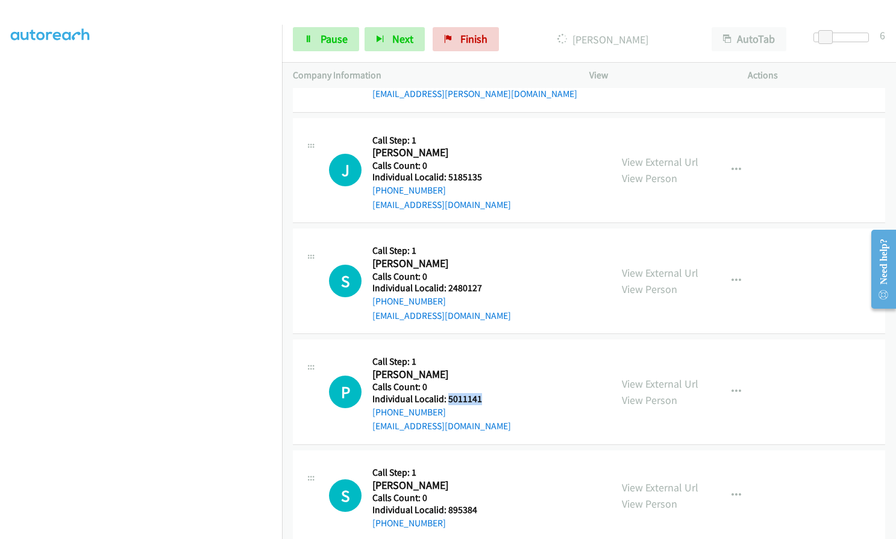
drag, startPoint x: 447, startPoint y: 387, endPoint x: 486, endPoint y: 385, distance: 38.6
click at [486, 393] on h5 "Individual Localid: 5011141" at bounding box center [442, 399] width 139 height 12
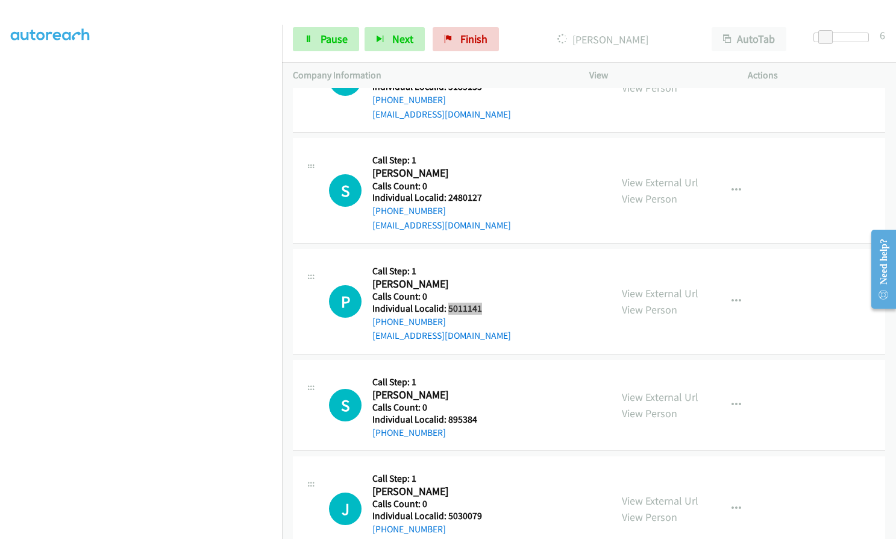
scroll to position [3011, 0]
drag, startPoint x: 447, startPoint y: 403, endPoint x: 482, endPoint y: 406, distance: 35.1
click at [487, 414] on h5 "Individual Localid: 895384" at bounding box center [436, 420] width 127 height 12
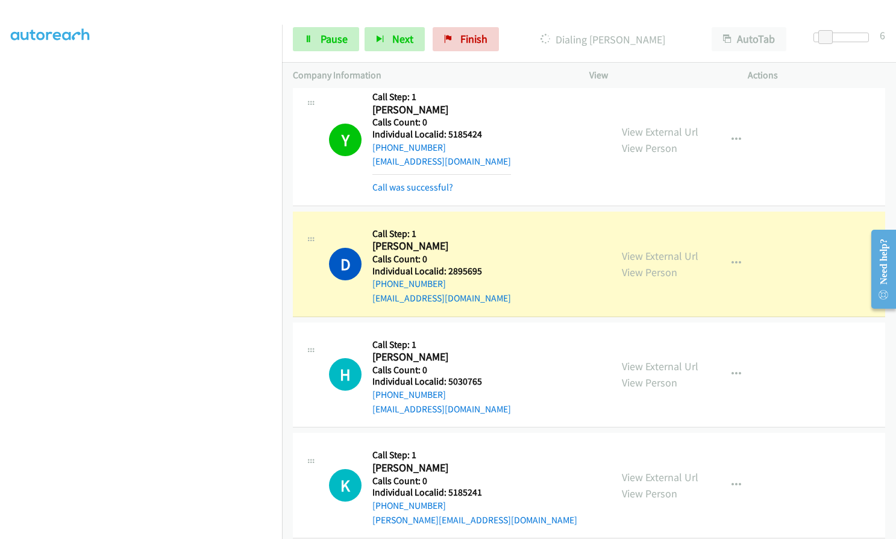
scroll to position [1911, 0]
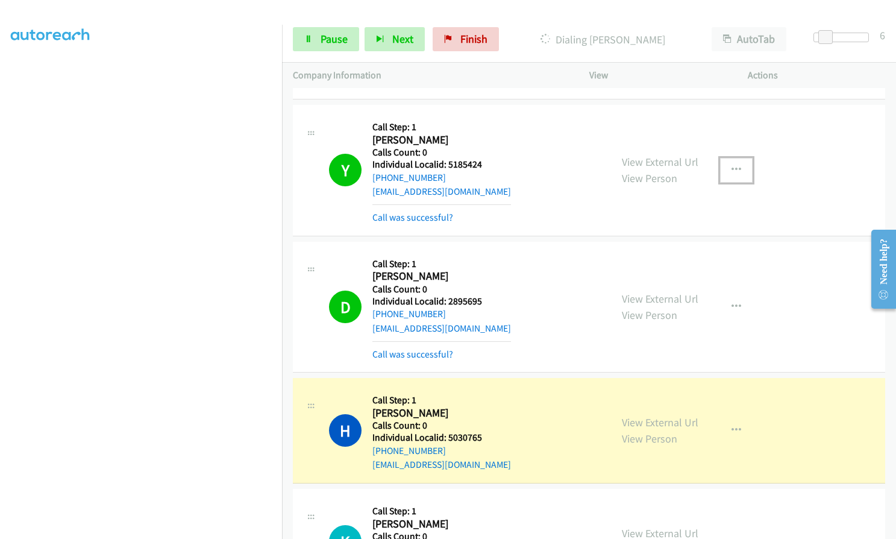
click at [732, 165] on icon "button" at bounding box center [737, 170] width 10 height 10
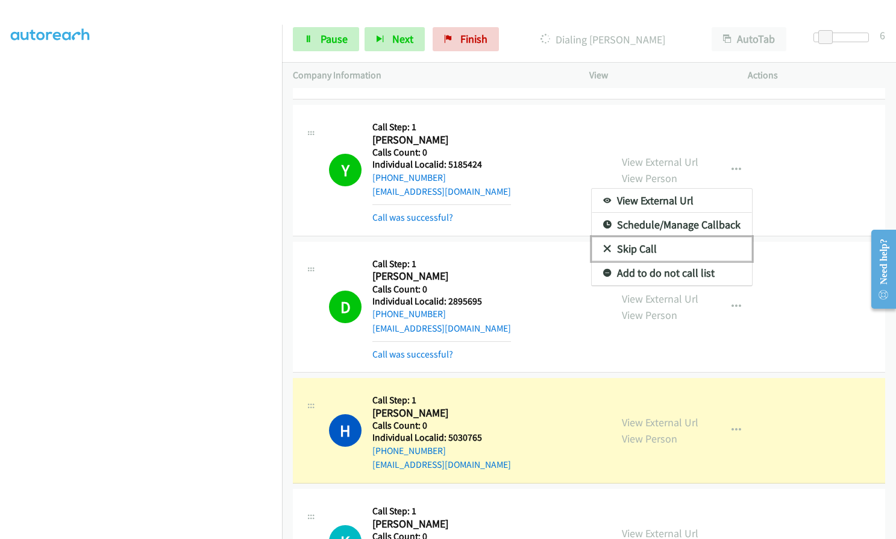
click at [603, 245] on icon at bounding box center [607, 249] width 8 height 8
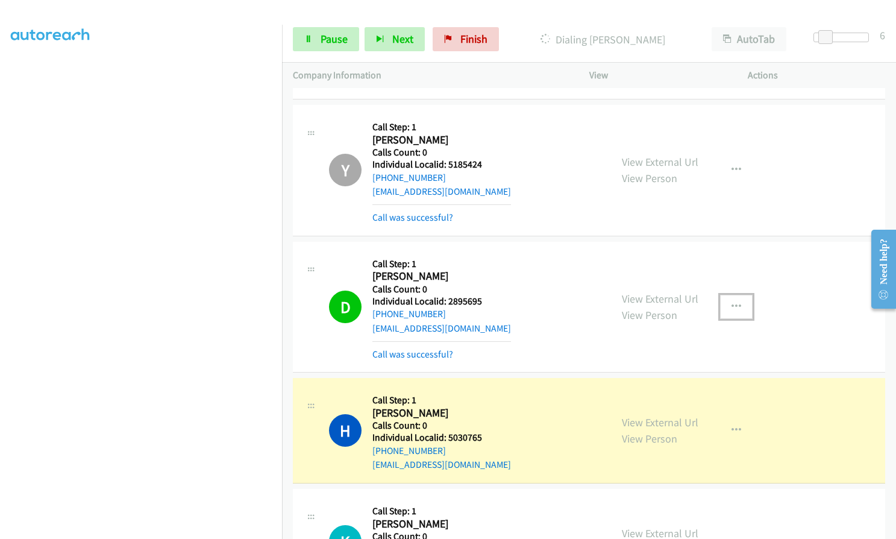
drag, startPoint x: 740, startPoint y: 286, endPoint x: 728, endPoint y: 287, distance: 11.5
click at [737, 295] on button "button" at bounding box center [736, 307] width 33 height 24
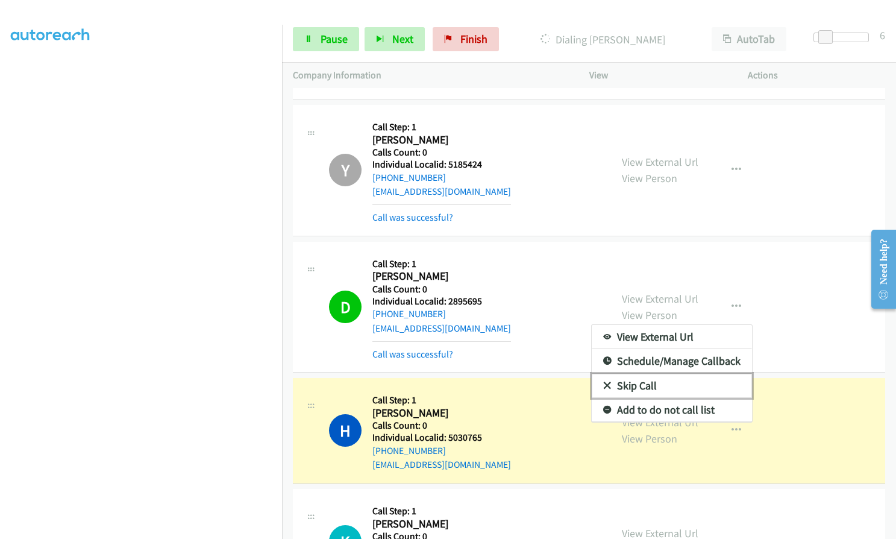
drag, startPoint x: 603, startPoint y: 370, endPoint x: 606, endPoint y: 364, distance: 6.5
click at [604, 382] on icon at bounding box center [607, 386] width 8 height 8
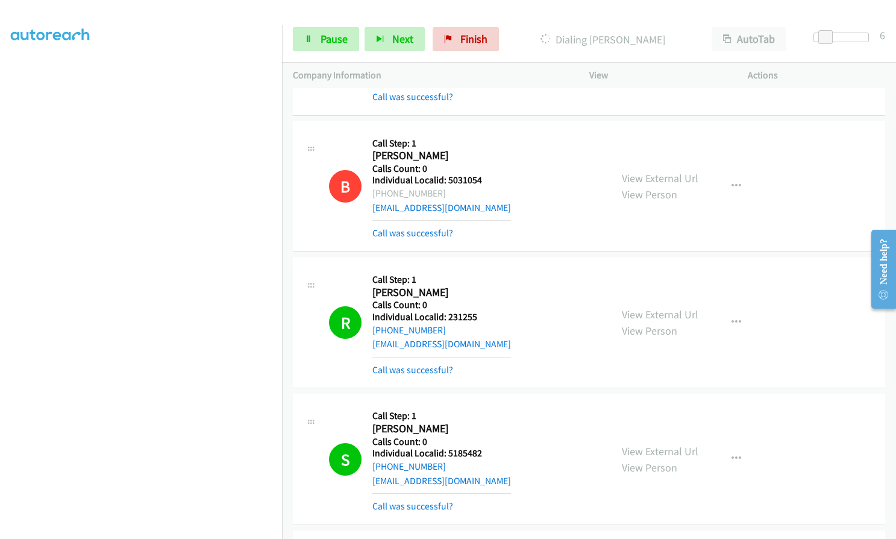
scroll to position [1368, 0]
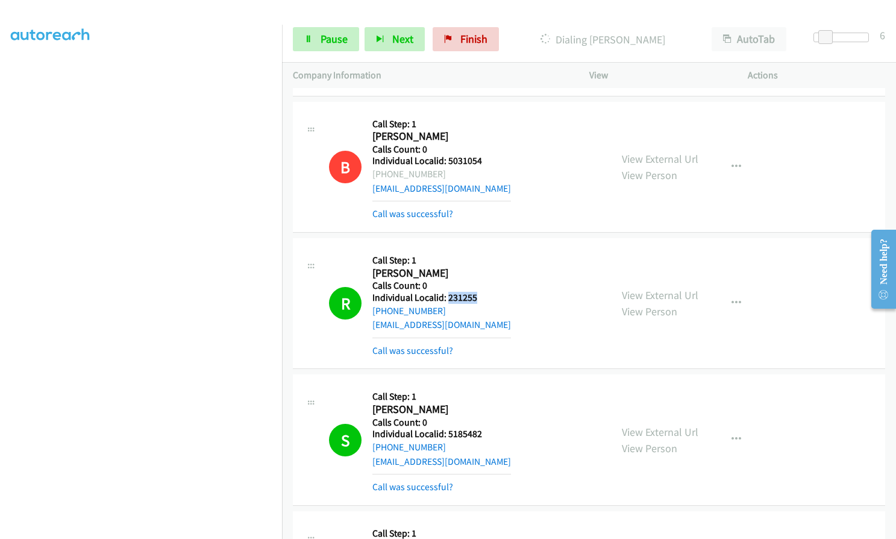
drag, startPoint x: 448, startPoint y: 285, endPoint x: 482, endPoint y: 284, distance: 33.8
click at [482, 292] on h5 "Individual Localid: 231255" at bounding box center [442, 298] width 139 height 12
drag, startPoint x: 448, startPoint y: 418, endPoint x: 483, endPoint y: 418, distance: 35.6
click at [483, 428] on h5 "Individual Localid: 5185482" at bounding box center [442, 434] width 139 height 12
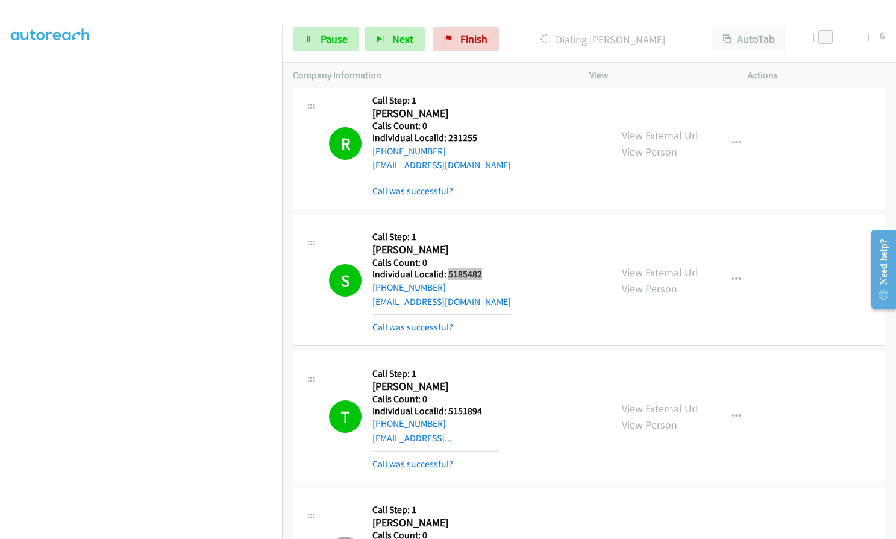
scroll to position [1579, 0]
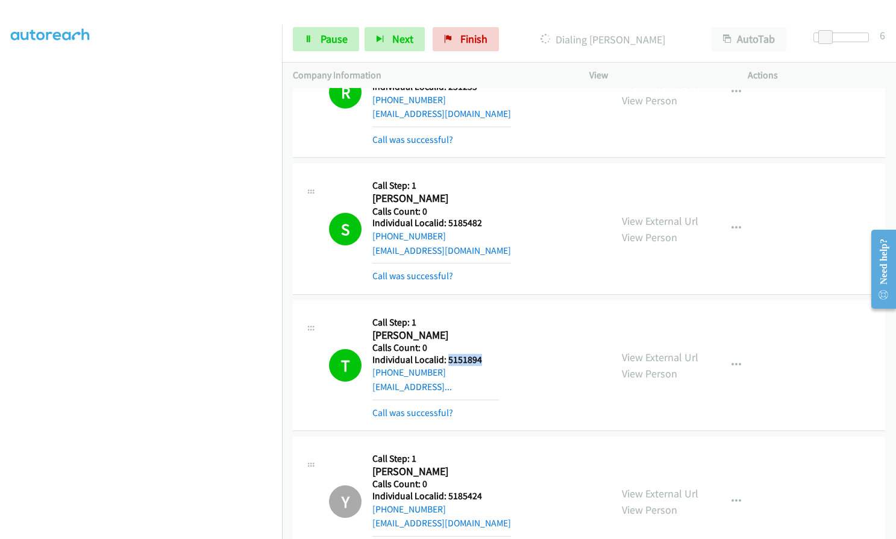
drag, startPoint x: 447, startPoint y: 345, endPoint x: 485, endPoint y: 344, distance: 38.0
click at [485, 354] on h5 "Individual Localid: 5151894" at bounding box center [436, 360] width 127 height 12
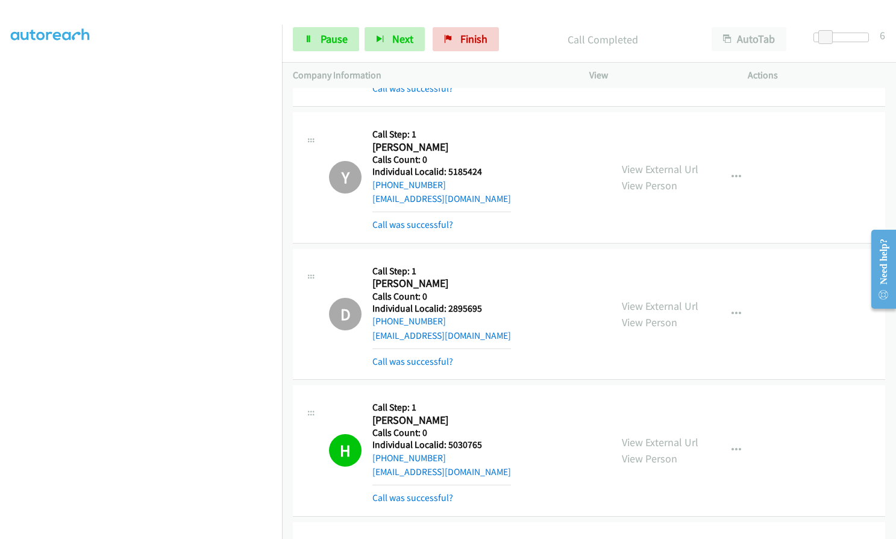
scroll to position [2092, 0]
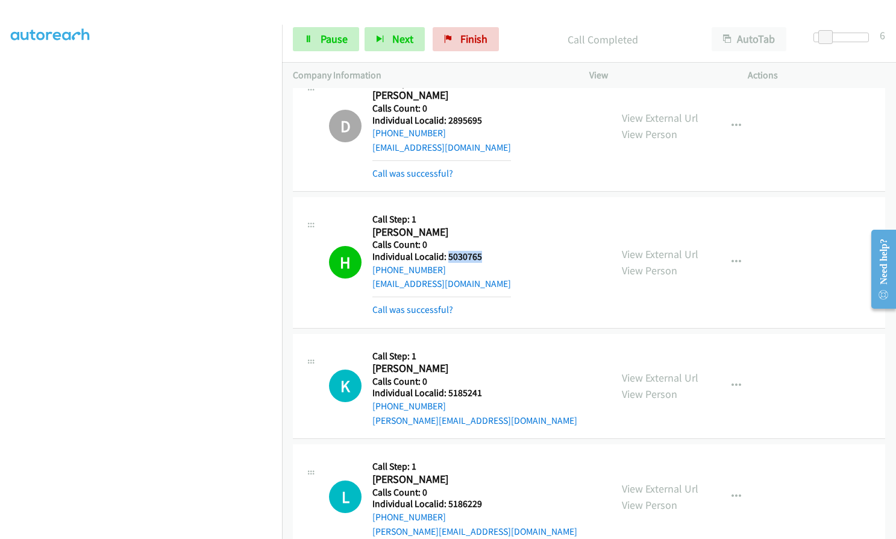
drag, startPoint x: 447, startPoint y: 242, endPoint x: 484, endPoint y: 242, distance: 37.4
click at [484, 251] on h5 "Individual Localid: 5030765" at bounding box center [442, 257] width 139 height 12
drag, startPoint x: 16, startPoint y: 307, endPoint x: 338, endPoint y: 45, distance: 415.6
click at [338, 45] on span "Pause" at bounding box center [334, 39] width 27 height 14
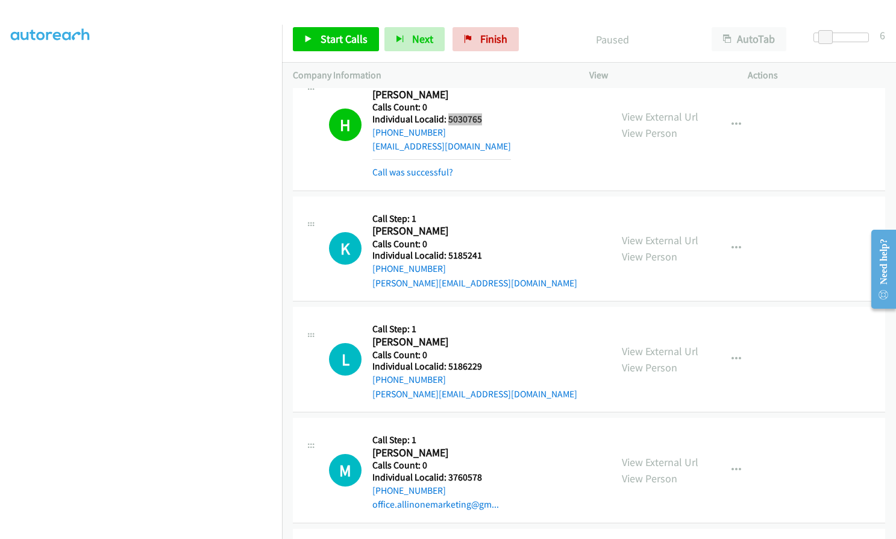
scroll to position [2122, 0]
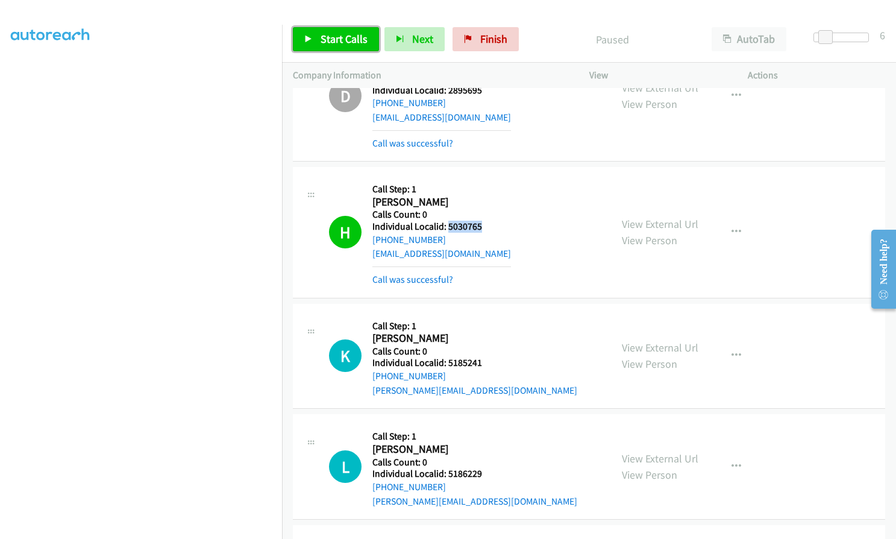
click at [351, 36] on span "Start Calls" at bounding box center [344, 39] width 47 height 14
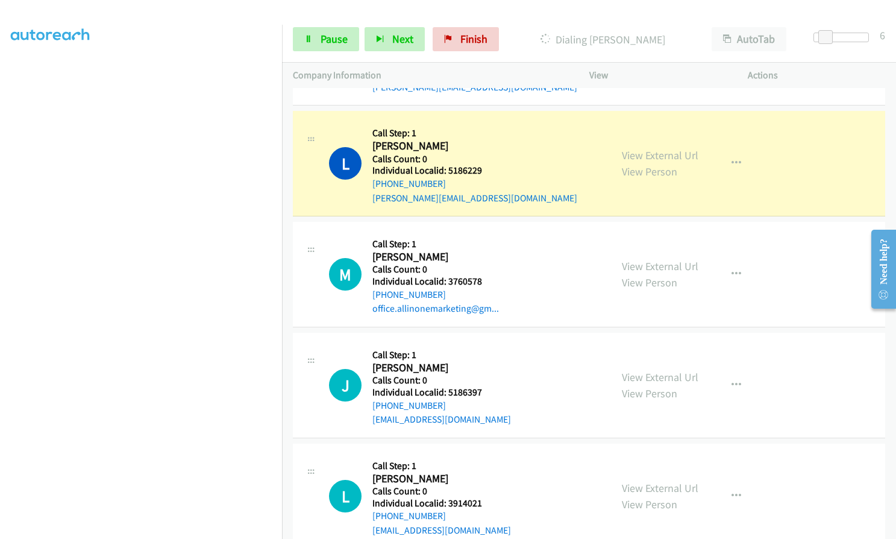
scroll to position [2438, 0]
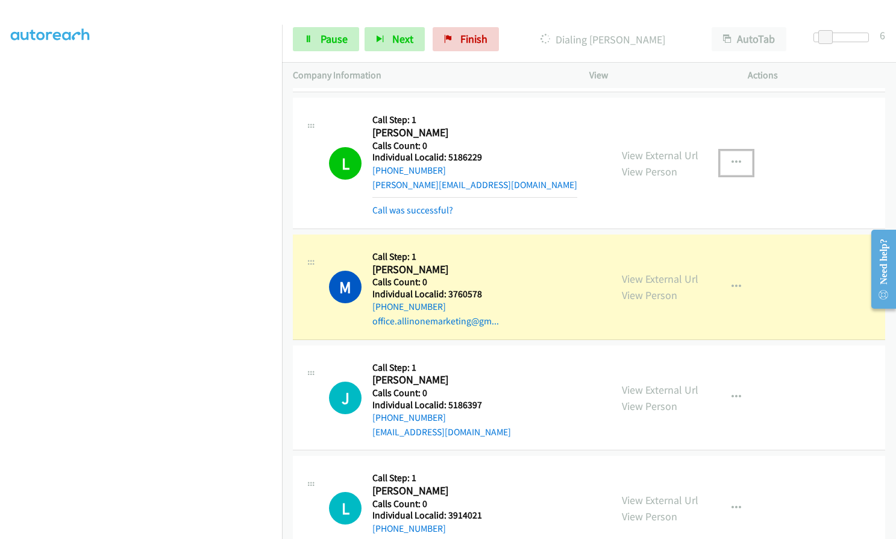
click at [732, 158] on icon "button" at bounding box center [737, 163] width 10 height 10
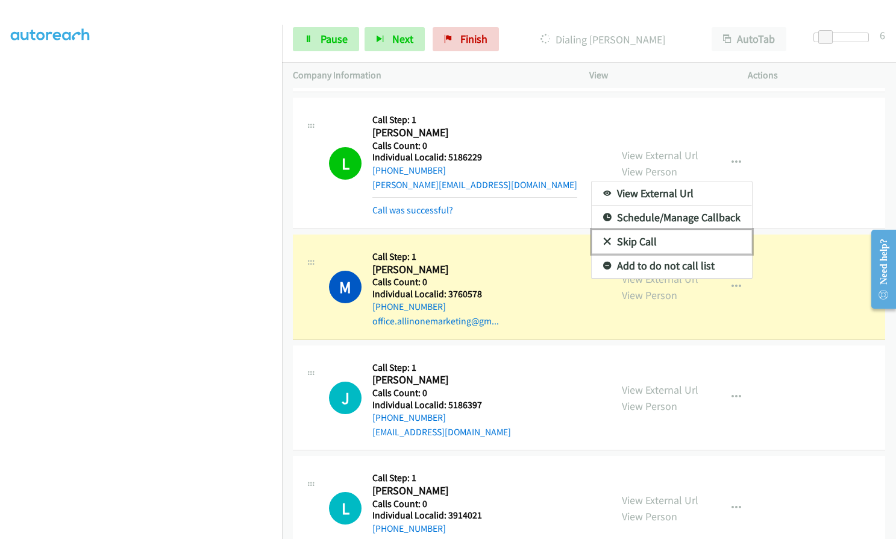
click at [606, 230] on link "Skip Call" at bounding box center [672, 242] width 160 height 24
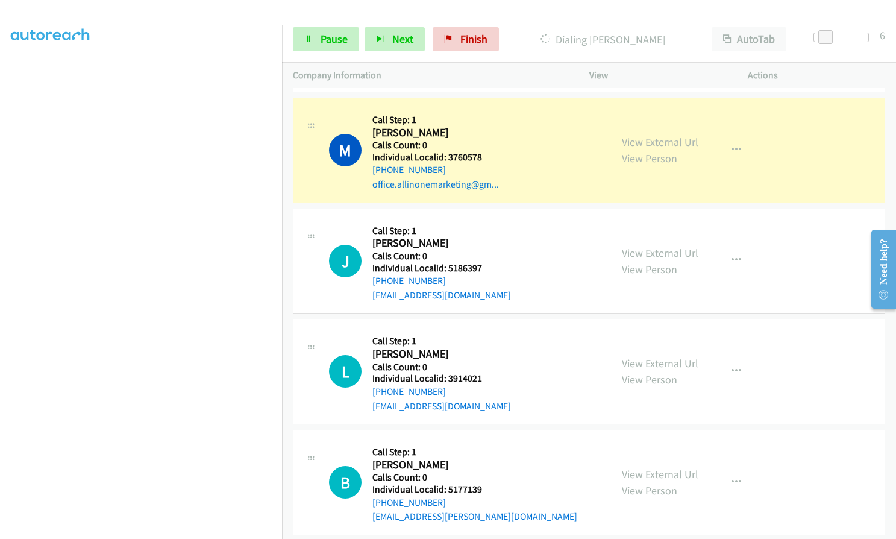
scroll to position [2589, 0]
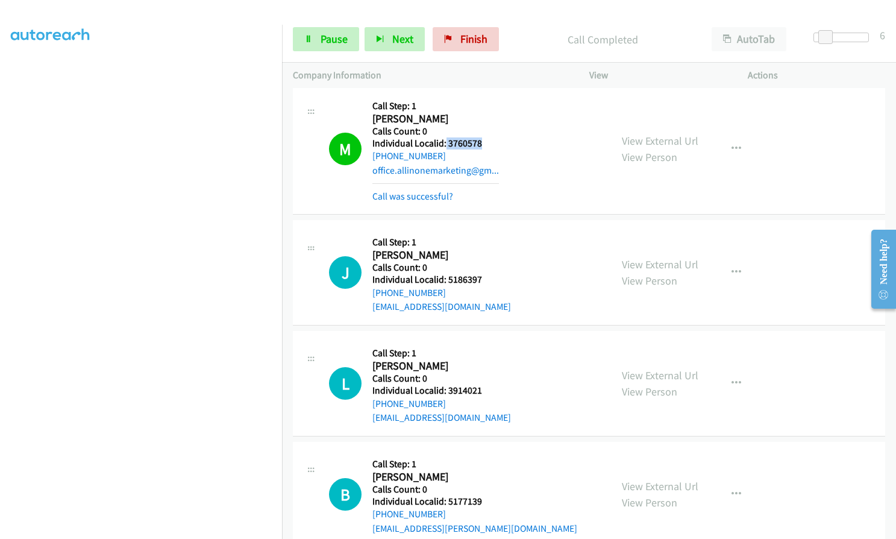
drag, startPoint x: 445, startPoint y: 130, endPoint x: 492, endPoint y: 132, distance: 46.4
click at [492, 137] on h5 "Individual Localid: 3760578" at bounding box center [436, 143] width 127 height 12
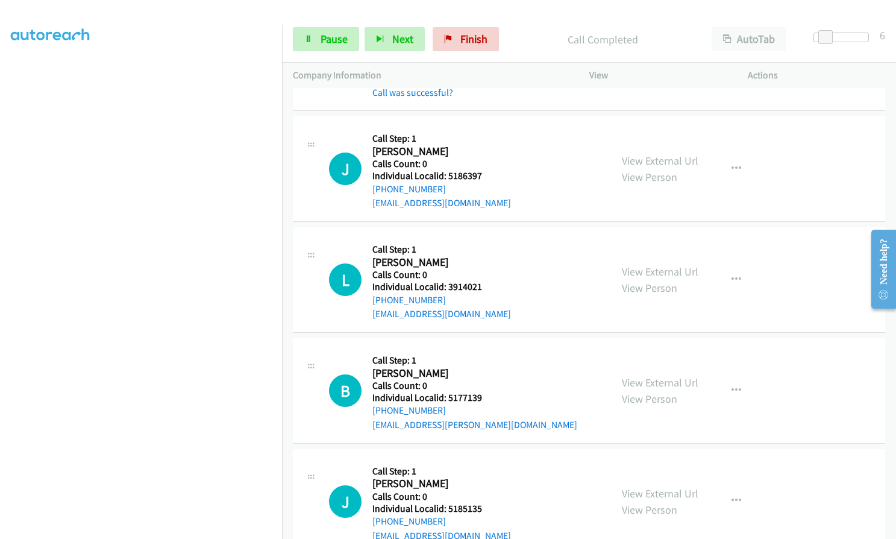
scroll to position [2709, 0]
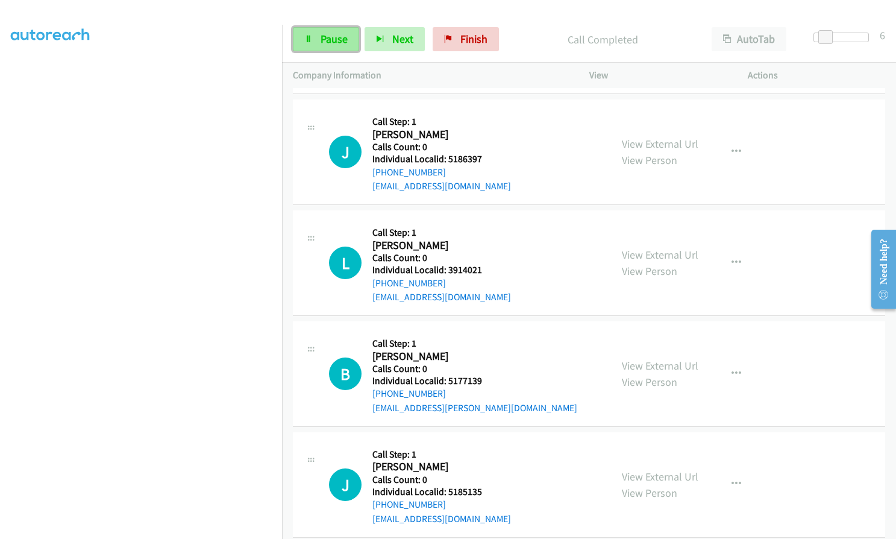
click at [326, 39] on span "Pause" at bounding box center [334, 39] width 27 height 14
click at [326, 39] on span "Start Calls" at bounding box center [344, 39] width 47 height 14
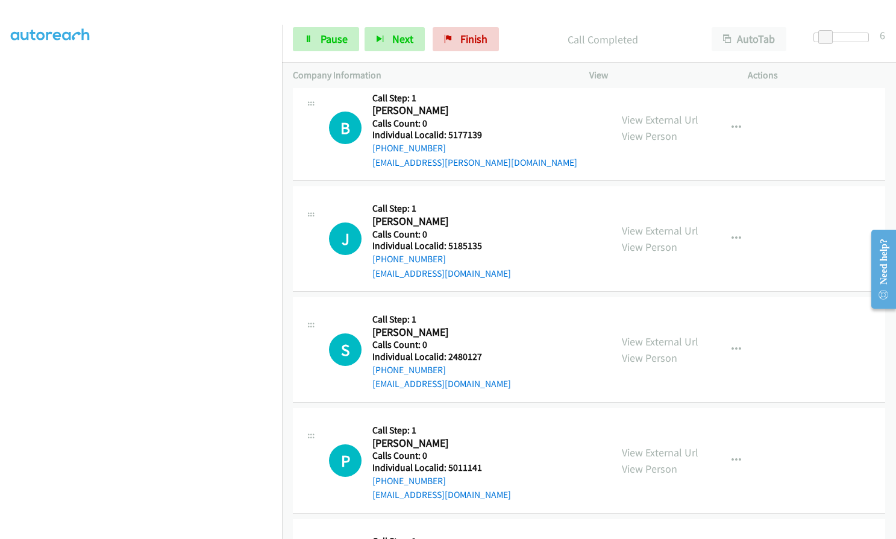
scroll to position [2966, 0]
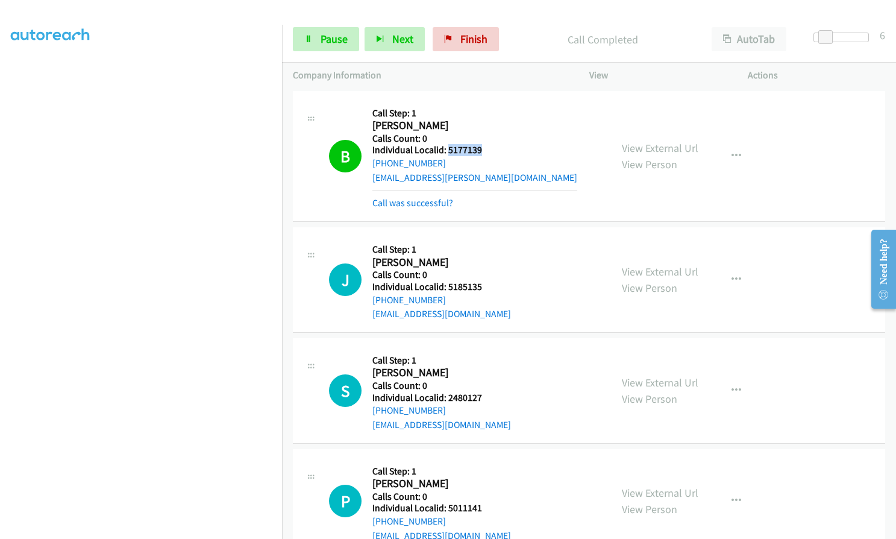
drag, startPoint x: 447, startPoint y: 136, endPoint x: 485, endPoint y: 135, distance: 37.4
click at [486, 144] on h5 "Individual Localid: 5177139" at bounding box center [475, 150] width 205 height 12
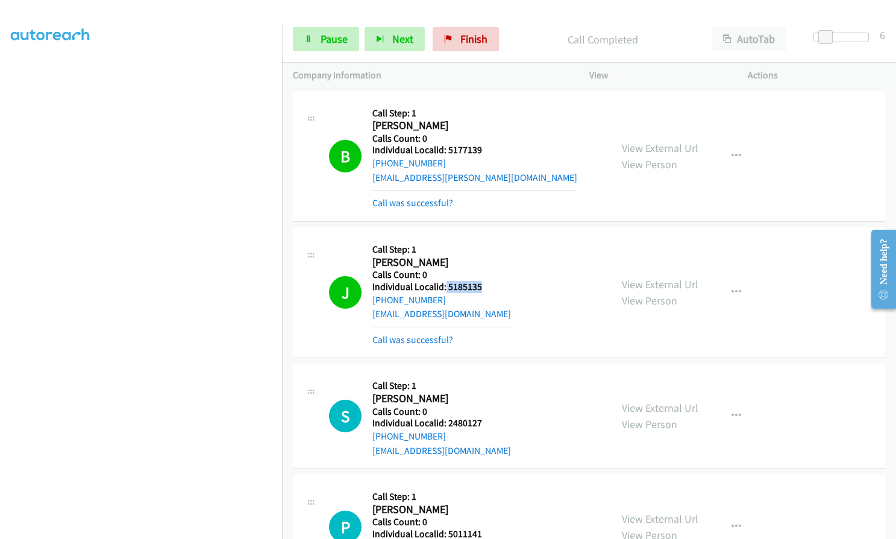
drag, startPoint x: 445, startPoint y: 271, endPoint x: 481, endPoint y: 270, distance: 35.6
click at [481, 281] on h5 "Individual Localid: 5185135" at bounding box center [442, 287] width 139 height 12
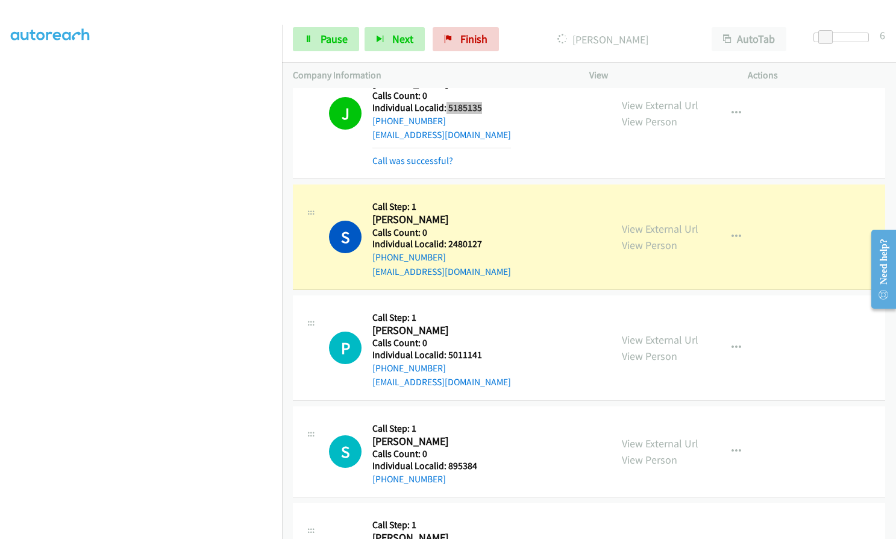
scroll to position [3192, 0]
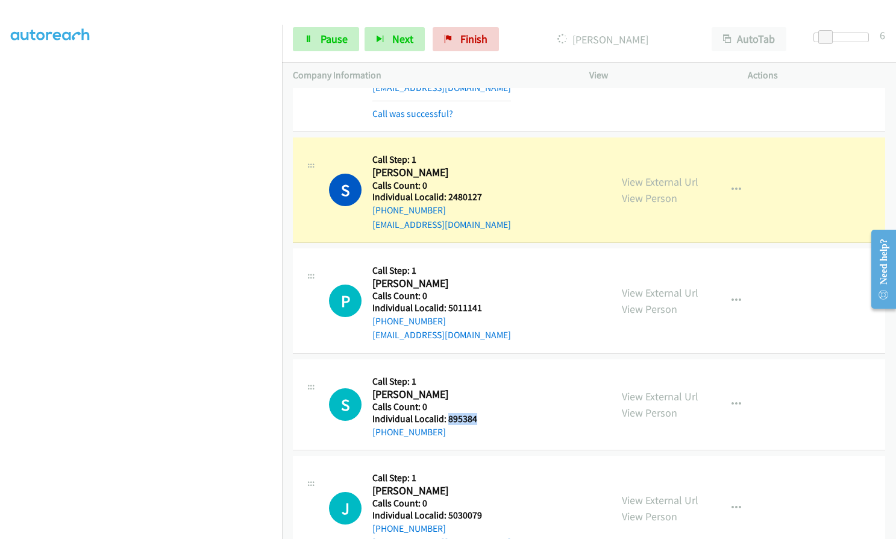
drag, startPoint x: 448, startPoint y: 406, endPoint x: 479, endPoint y: 405, distance: 31.4
click at [480, 413] on h5 "Individual Localid: 895384" at bounding box center [436, 419] width 127 height 12
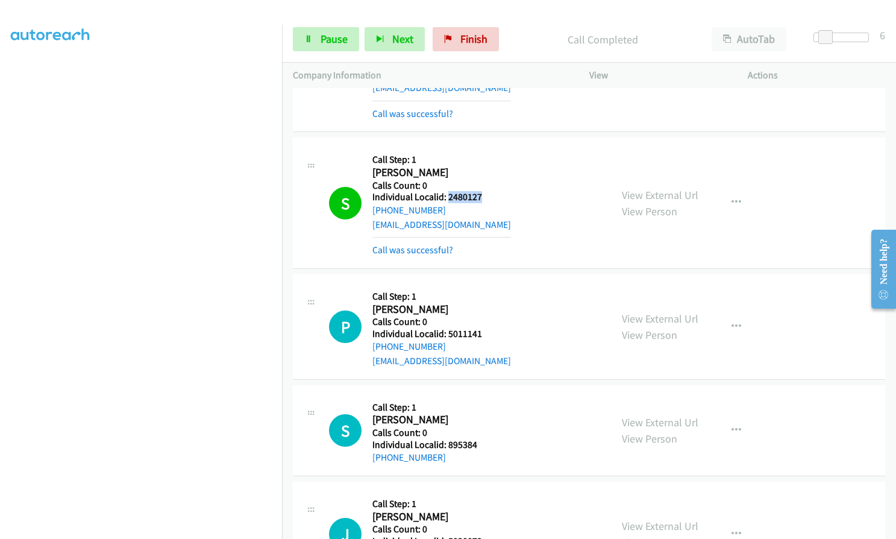
drag, startPoint x: 446, startPoint y: 182, endPoint x: 488, endPoint y: 181, distance: 42.2
click at [488, 191] on h5 "Individual Localid: 2480127" at bounding box center [442, 197] width 139 height 12
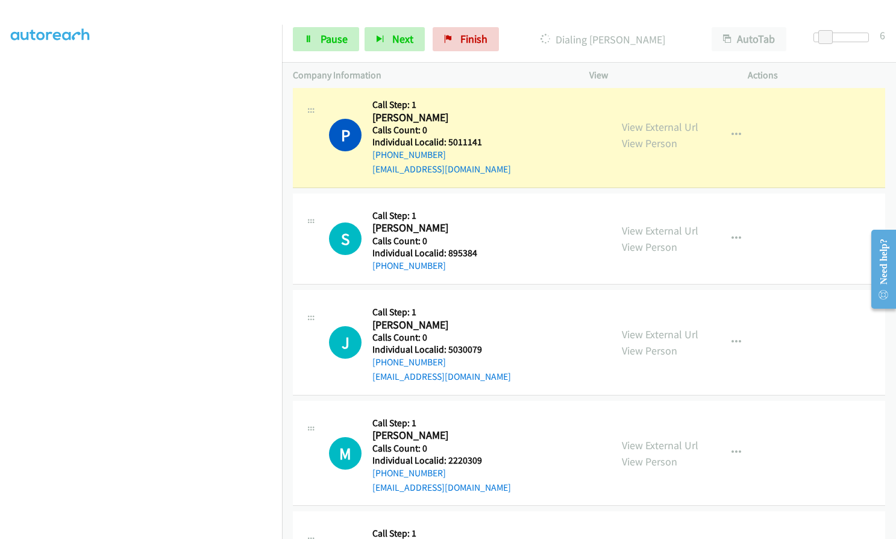
scroll to position [3388, 0]
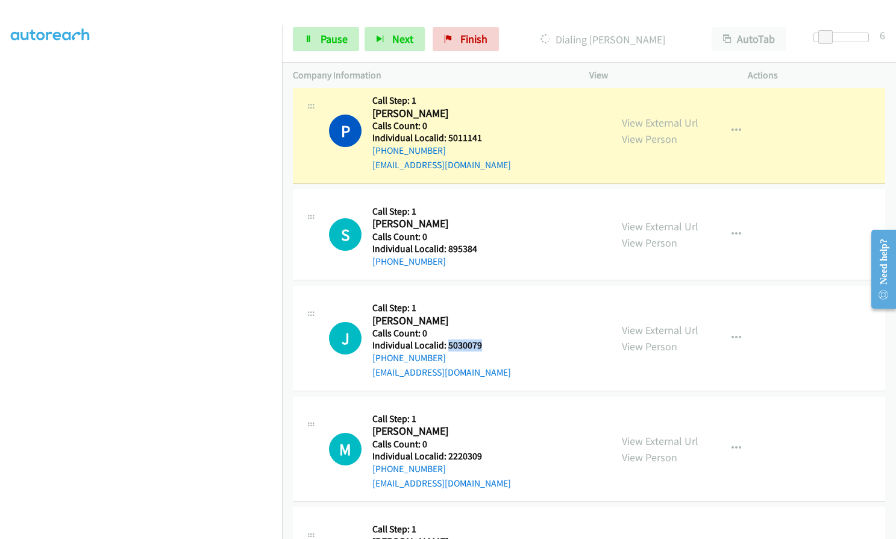
drag, startPoint x: 448, startPoint y: 332, endPoint x: 490, endPoint y: 329, distance: 42.3
click at [490, 339] on h5 "Individual Localid: 5030079" at bounding box center [442, 345] width 139 height 12
drag, startPoint x: 447, startPoint y: 442, endPoint x: 484, endPoint y: 439, distance: 36.8
click at [484, 450] on h5 "Individual Localid: 2220309" at bounding box center [442, 456] width 139 height 12
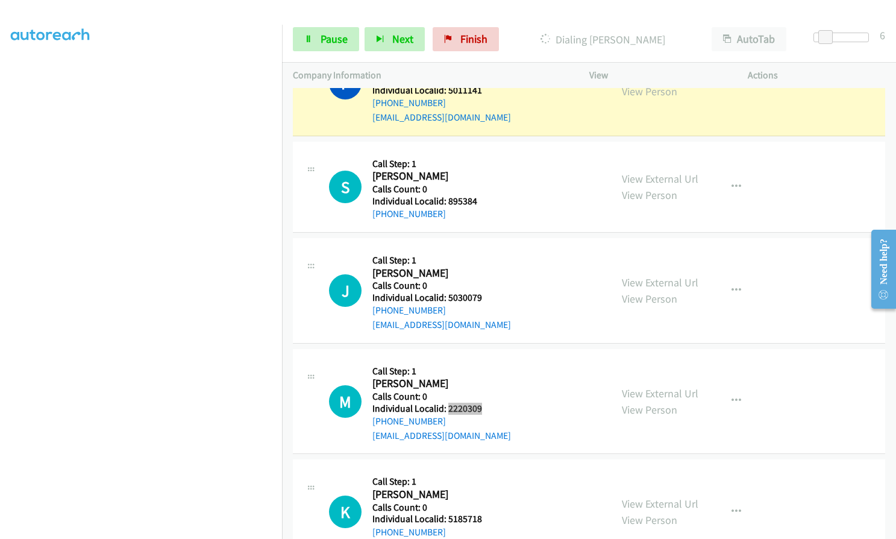
scroll to position [3553, 0]
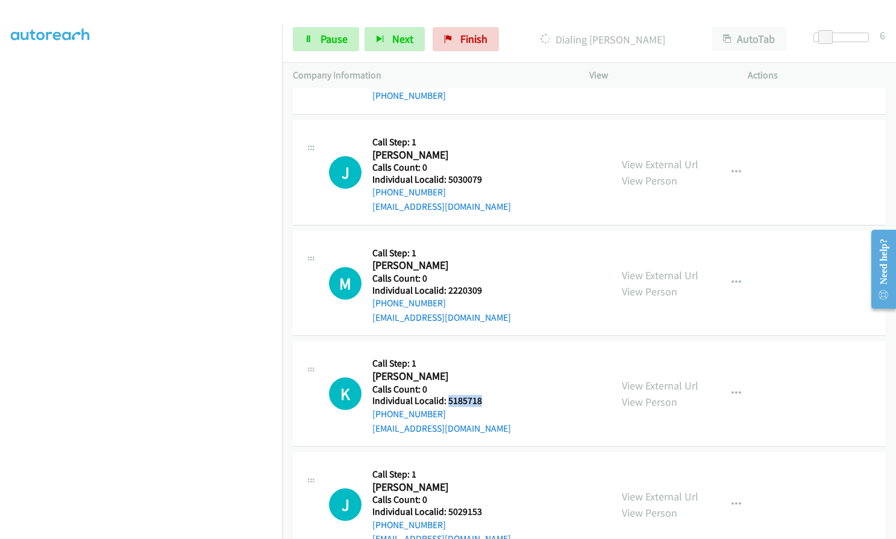
drag, startPoint x: 447, startPoint y: 389, endPoint x: 491, endPoint y: 389, distance: 44.6
click at [491, 395] on h5 "Individual Localid: 5185718" at bounding box center [442, 401] width 139 height 12
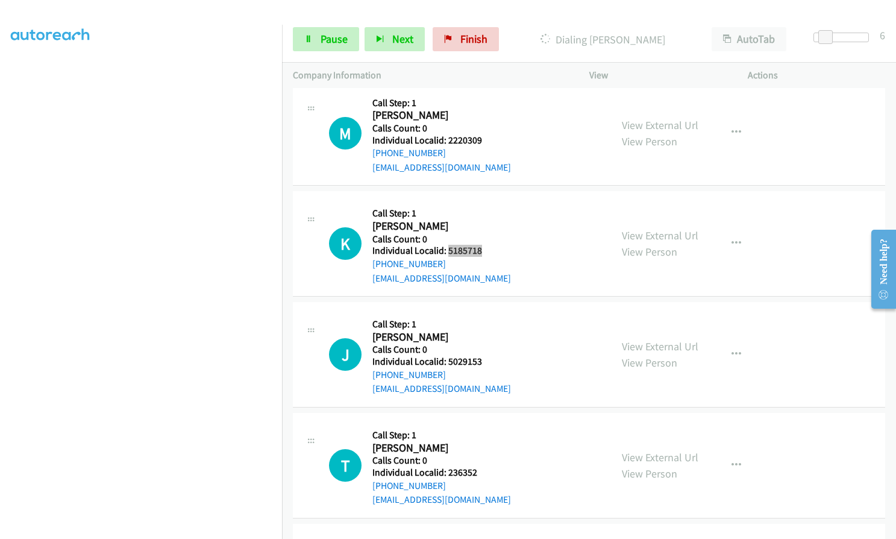
scroll to position [3704, 0]
drag, startPoint x: 447, startPoint y: 347, endPoint x: 486, endPoint y: 345, distance: 38.7
click at [486, 345] on div "J Callback Scheduled Call Step: 1 [PERSON_NAME] America/Los_Angeles Calls Count…" at bounding box center [464, 353] width 271 height 83
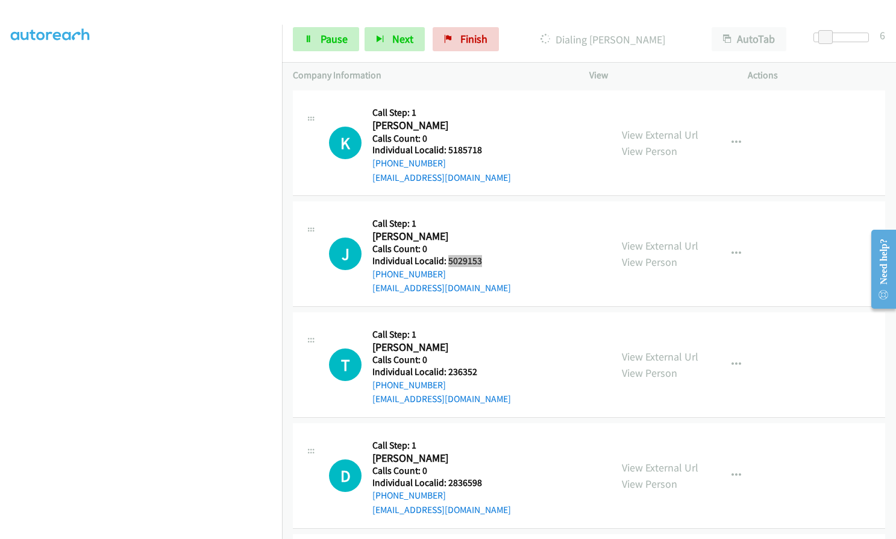
scroll to position [3840, 0]
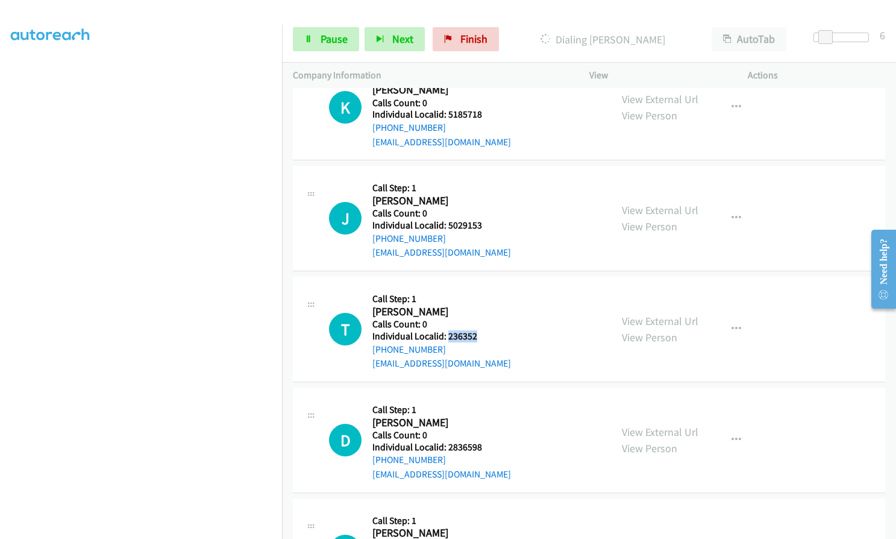
drag, startPoint x: 446, startPoint y: 322, endPoint x: 480, endPoint y: 321, distance: 34.4
click at [480, 321] on div "T Callback Scheduled Call Step: 1 [PERSON_NAME] [GEOGRAPHIC_DATA]/[GEOGRAPHIC_D…" at bounding box center [464, 329] width 271 height 83
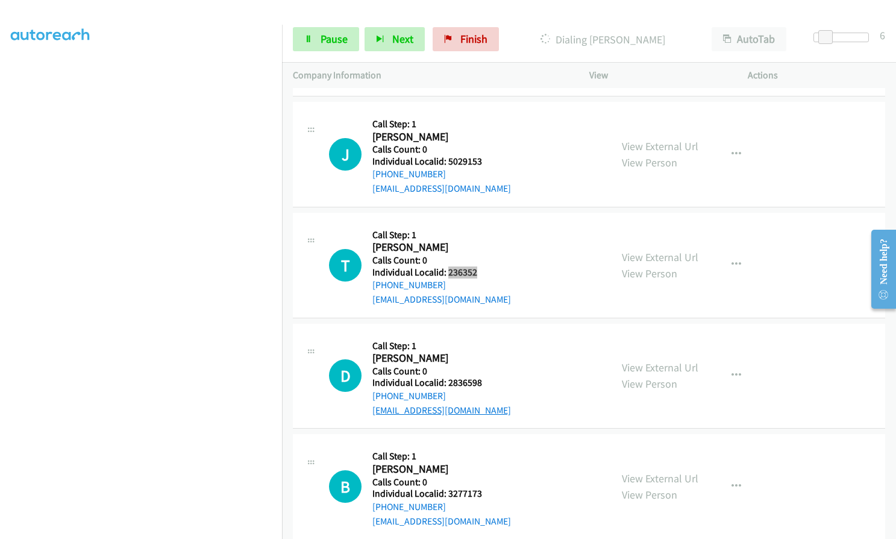
scroll to position [3940, 0]
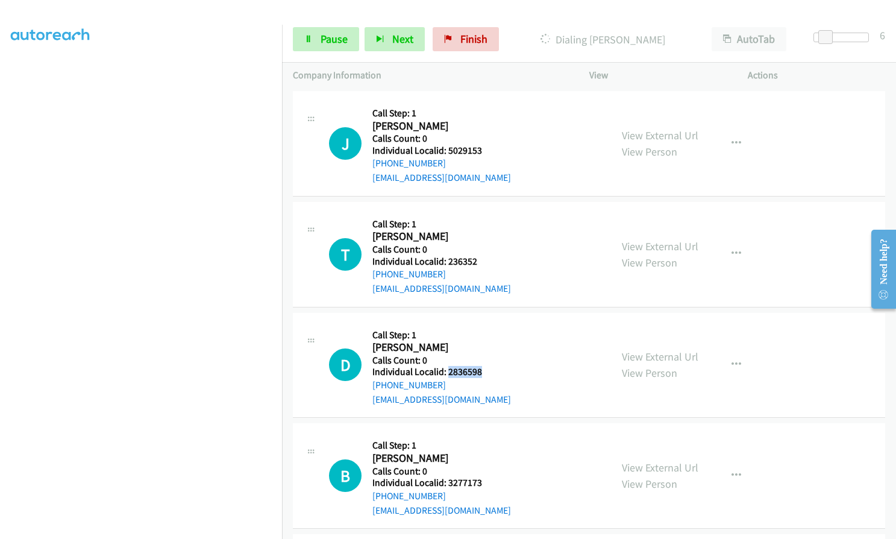
drag, startPoint x: 447, startPoint y: 359, endPoint x: 482, endPoint y: 358, distance: 35.0
click at [482, 358] on div "D Callback Scheduled Call Step: 1 [PERSON_NAME] America/Los_Angeles Calls Count…" at bounding box center [464, 365] width 271 height 83
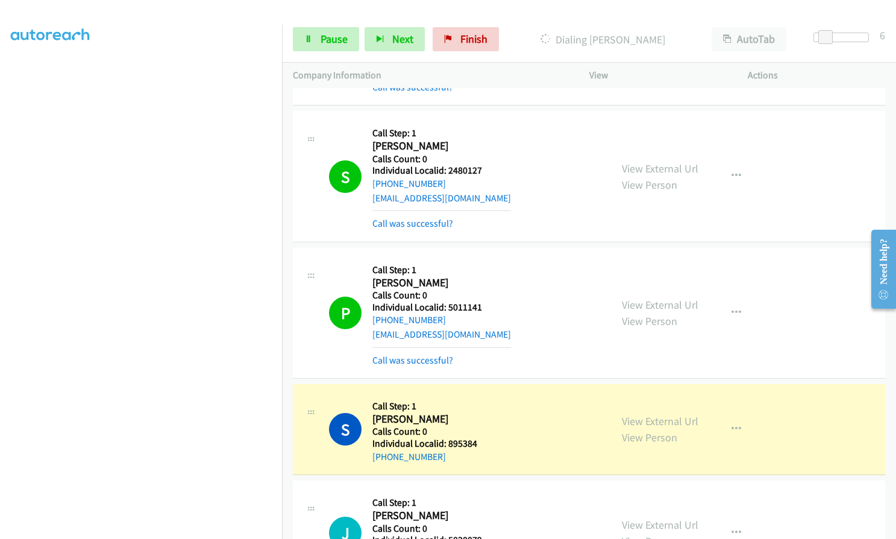
scroll to position [3217, 0]
drag, startPoint x: 445, startPoint y: 292, endPoint x: 483, endPoint y: 292, distance: 38.0
click at [483, 303] on h5 "Individual Localid: 5011141" at bounding box center [442, 309] width 139 height 12
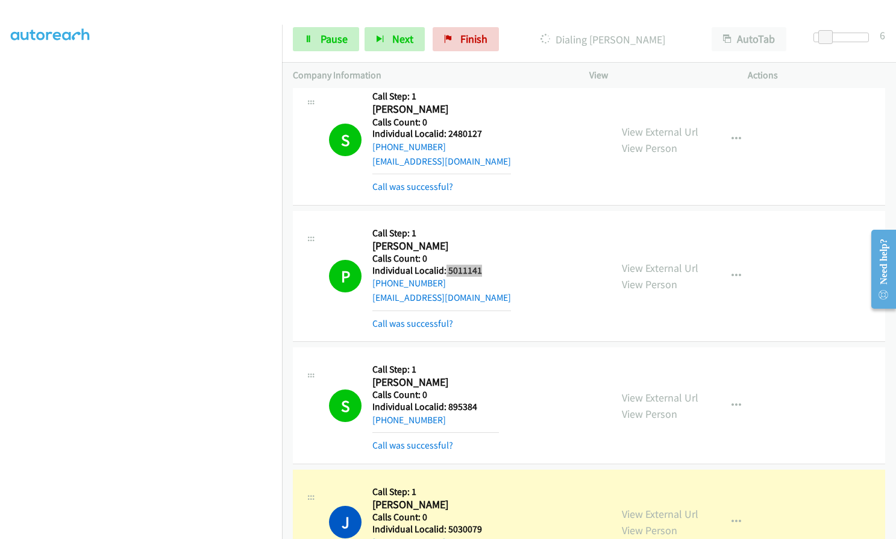
scroll to position [3307, 0]
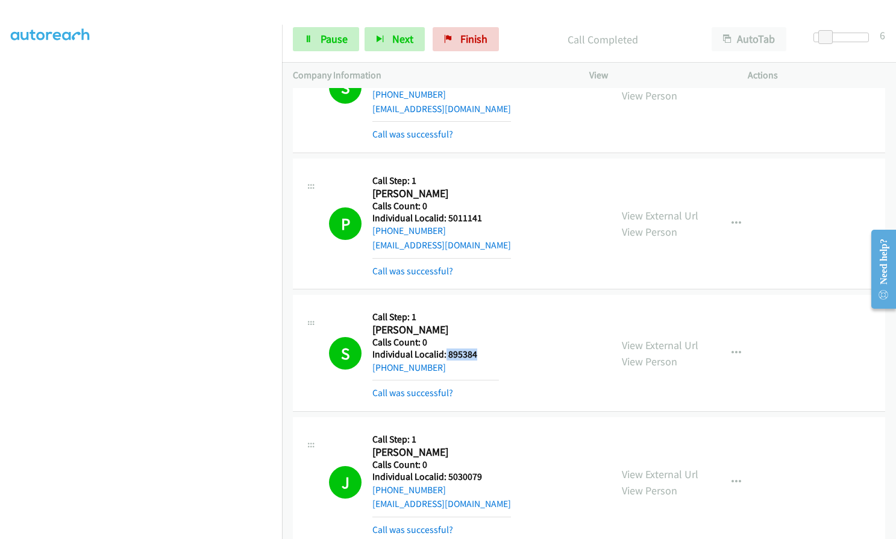
drag, startPoint x: 445, startPoint y: 340, endPoint x: 477, endPoint y: 339, distance: 32.0
click at [477, 348] on h5 "Individual Localid: 895384" at bounding box center [436, 354] width 127 height 12
drag, startPoint x: 448, startPoint y: 462, endPoint x: 485, endPoint y: 462, distance: 36.2
click at [485, 471] on h5 "Individual Localid: 5030079" at bounding box center [442, 477] width 139 height 12
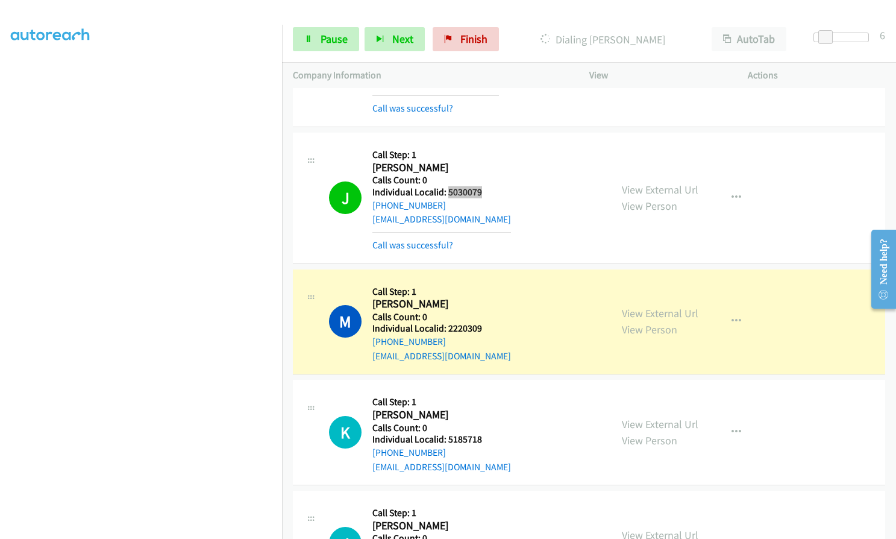
scroll to position [3594, 0]
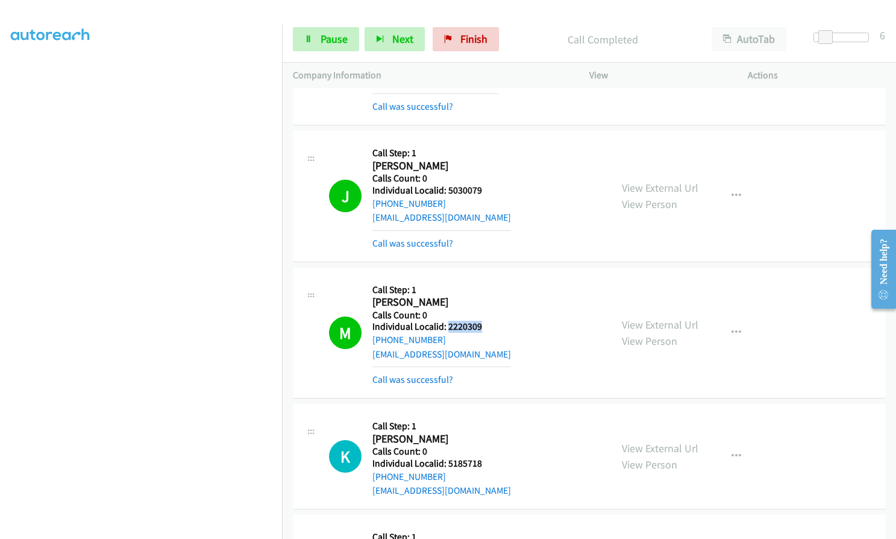
drag, startPoint x: 448, startPoint y: 314, endPoint x: 486, endPoint y: 310, distance: 38.7
click at [486, 321] on h5 "Individual Localid: 2220309" at bounding box center [442, 327] width 139 height 12
drag, startPoint x: 448, startPoint y: 448, endPoint x: 485, endPoint y: 447, distance: 36.2
click at [485, 458] on h5 "Individual Localid: 5185718" at bounding box center [442, 464] width 139 height 12
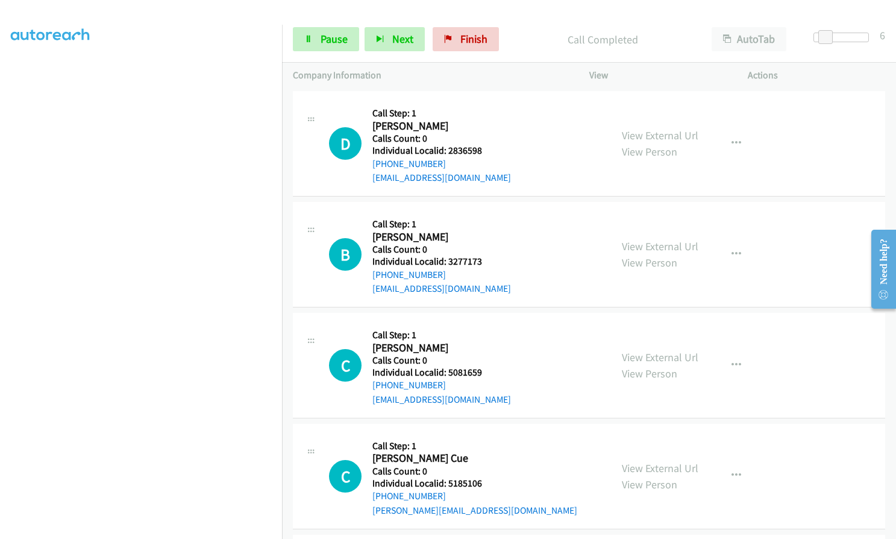
scroll to position [4317, 0]
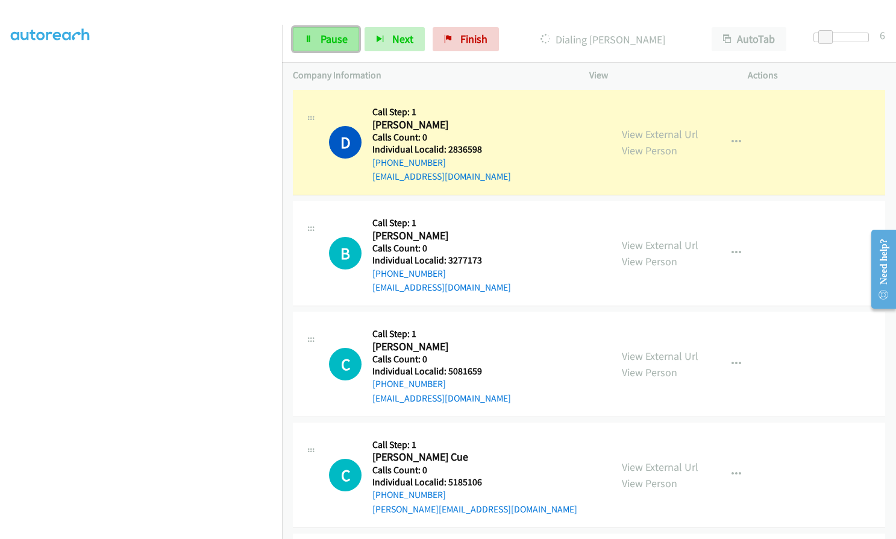
click at [313, 41] on link "Pause" at bounding box center [326, 39] width 66 height 24
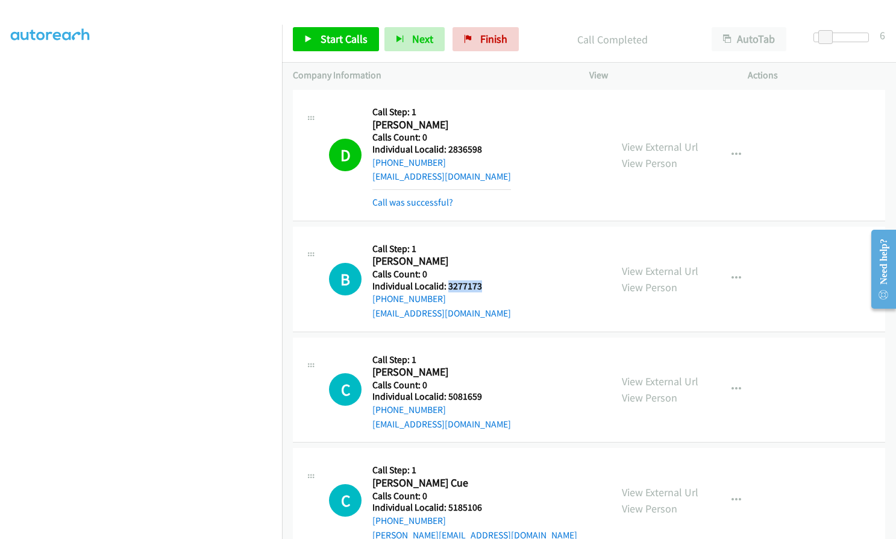
drag, startPoint x: 447, startPoint y: 274, endPoint x: 485, endPoint y: 270, distance: 38.2
click at [485, 270] on div "B Callback Scheduled Call Step: 1 [PERSON_NAME] America/[GEOGRAPHIC_DATA] Calls…" at bounding box center [464, 278] width 271 height 83
drag, startPoint x: 445, startPoint y: 383, endPoint x: 485, endPoint y: 379, distance: 39.4
click at [485, 379] on div "C Callback Scheduled Call Step: 1 [PERSON_NAME] America/New_York Calls Count: 0…" at bounding box center [464, 389] width 271 height 83
drag, startPoint x: 448, startPoint y: 493, endPoint x: 486, endPoint y: 491, distance: 38.6
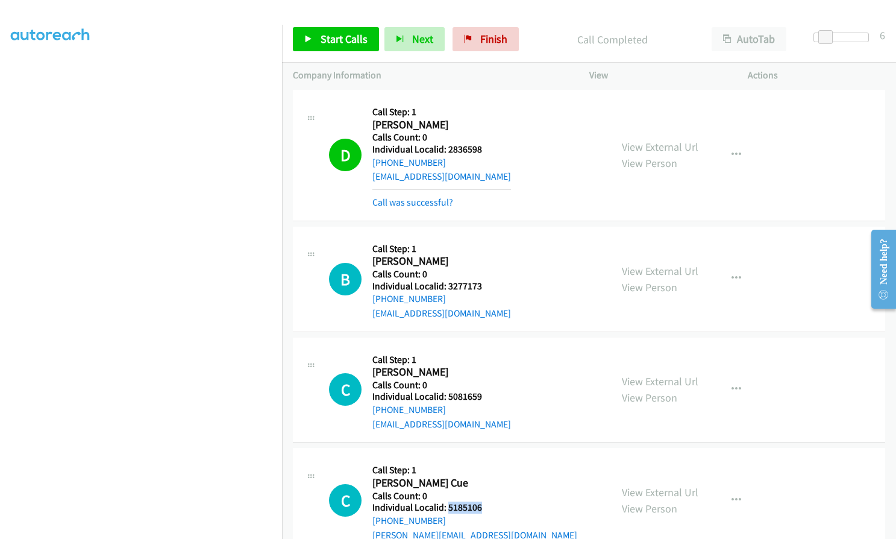
click at [486, 502] on h5 "Individual Localid: 5185106" at bounding box center [475, 508] width 205 height 12
click at [331, 41] on span "Start Calls" at bounding box center [344, 39] width 47 height 14
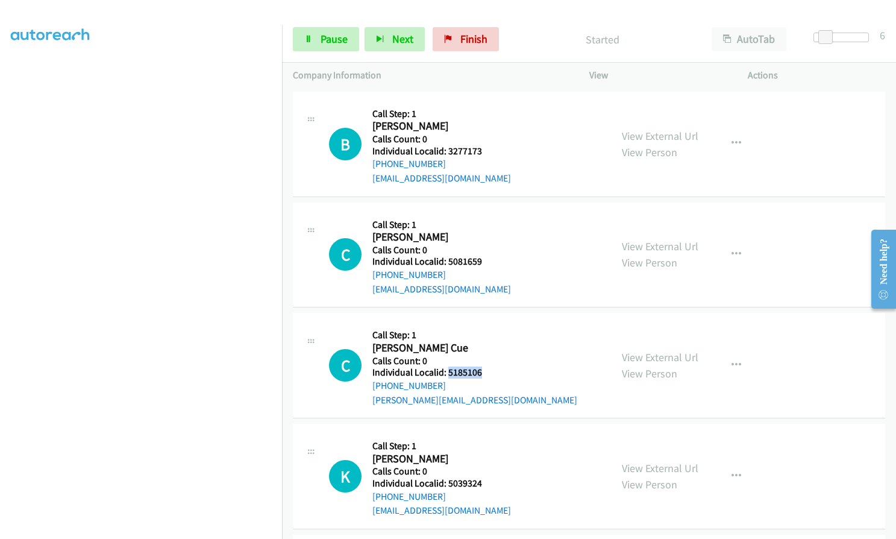
scroll to position [4453, 0]
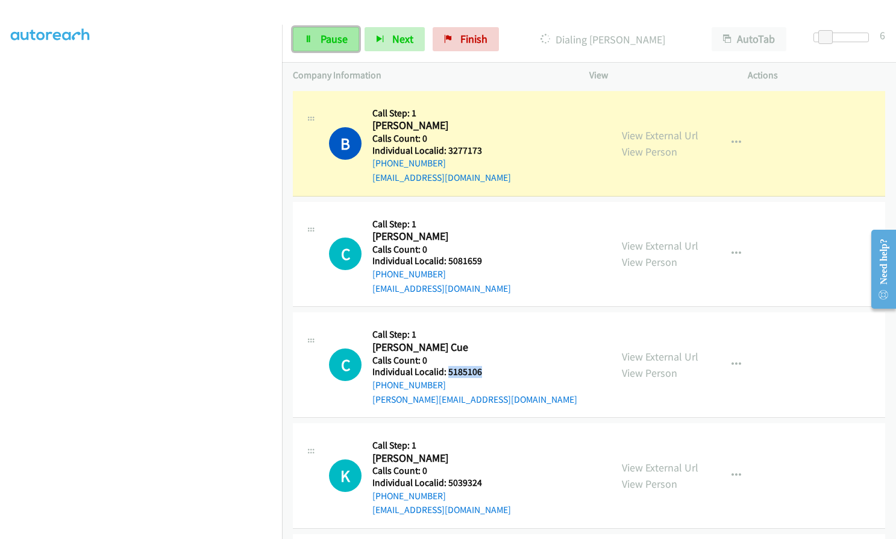
click at [335, 42] on span "Pause" at bounding box center [334, 39] width 27 height 14
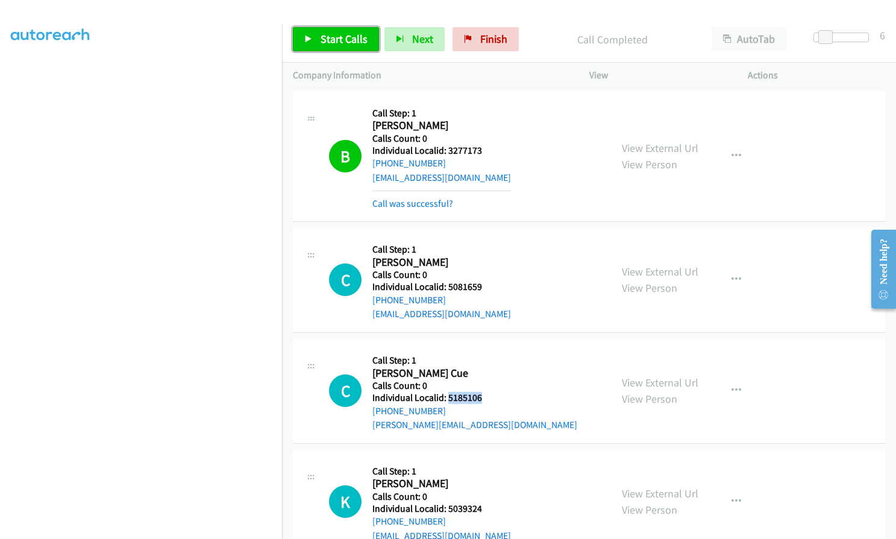
click at [330, 40] on span "Start Calls" at bounding box center [344, 39] width 47 height 14
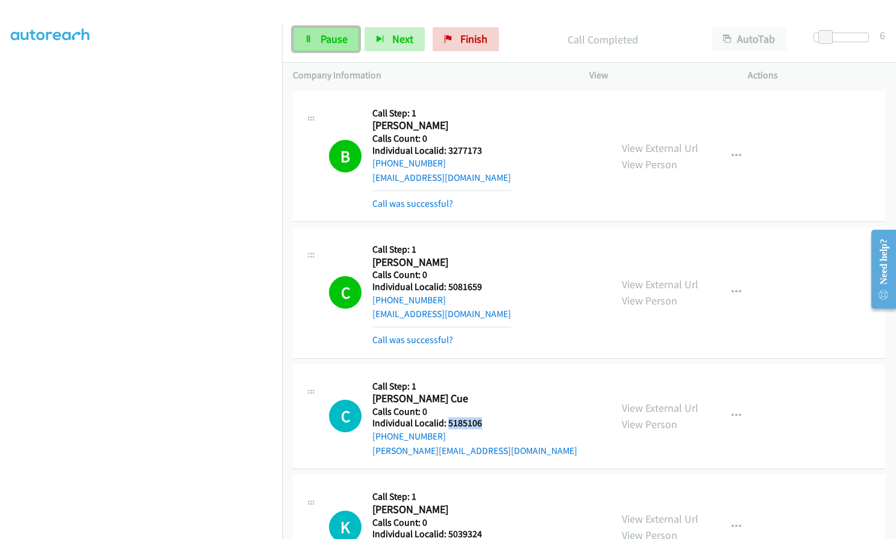
click at [310, 40] on icon at bounding box center [308, 40] width 8 height 8
